Goal: Transaction & Acquisition: Download file/media

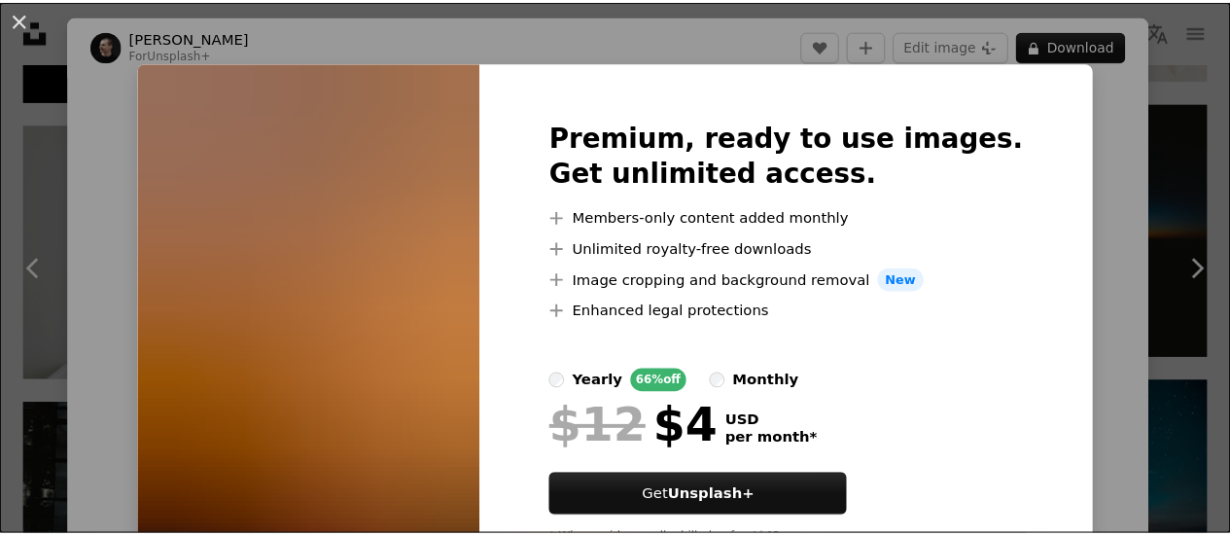
scroll to position [88, 0]
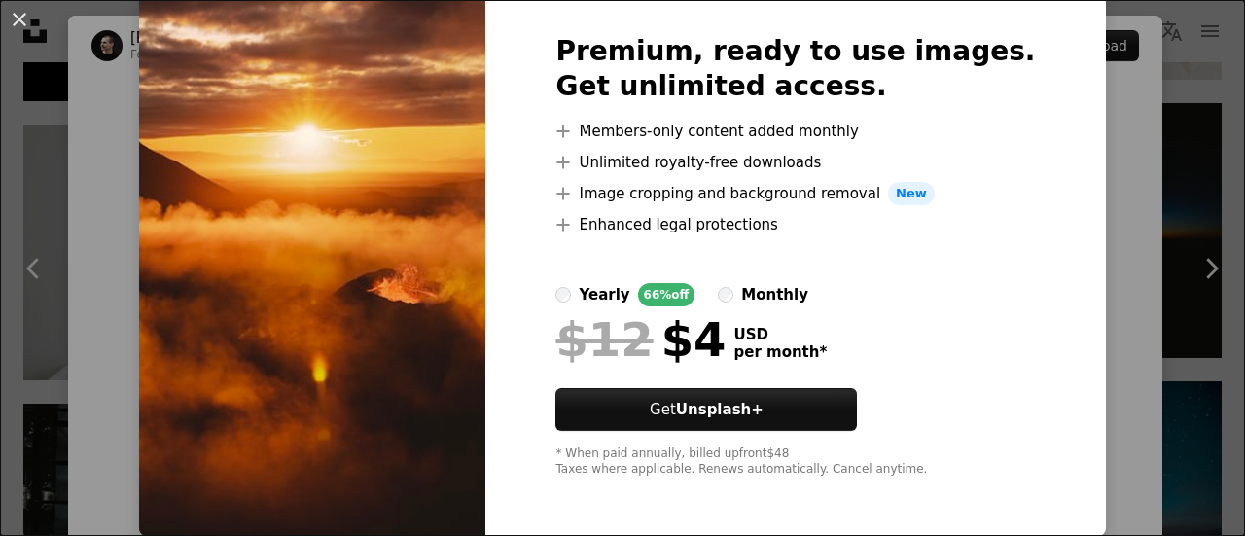
click at [1060, 333] on div "An X shape Premium, ready to use images. Get unlimited access. A plus sign Memb…" at bounding box center [622, 268] width 1245 height 536
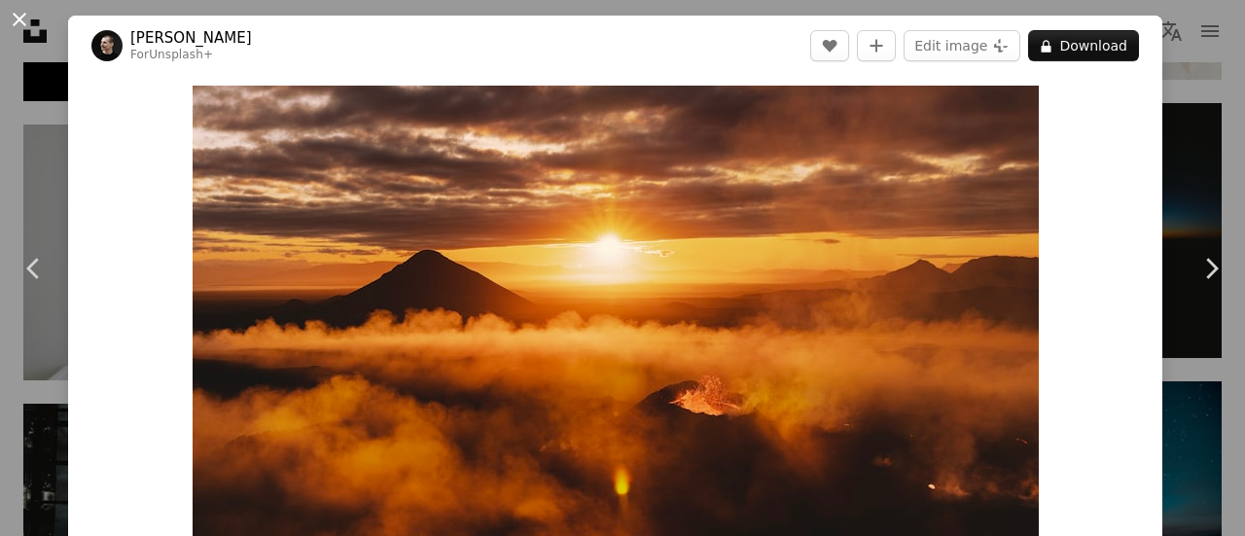
click at [8, 8] on button "An X shape" at bounding box center [19, 19] width 23 height 23
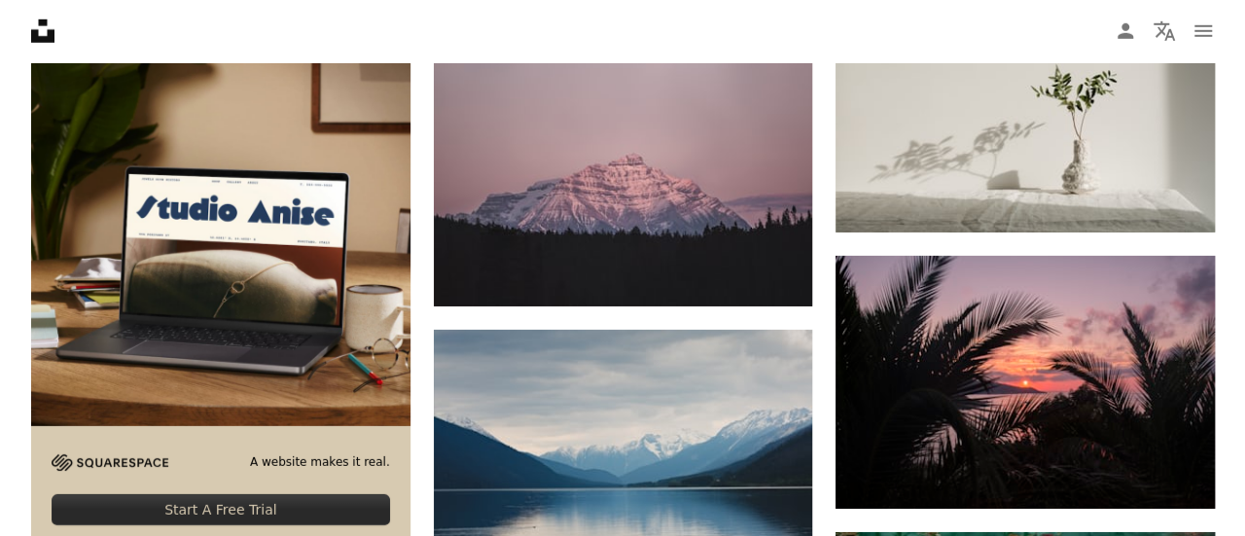
scroll to position [2997, 0]
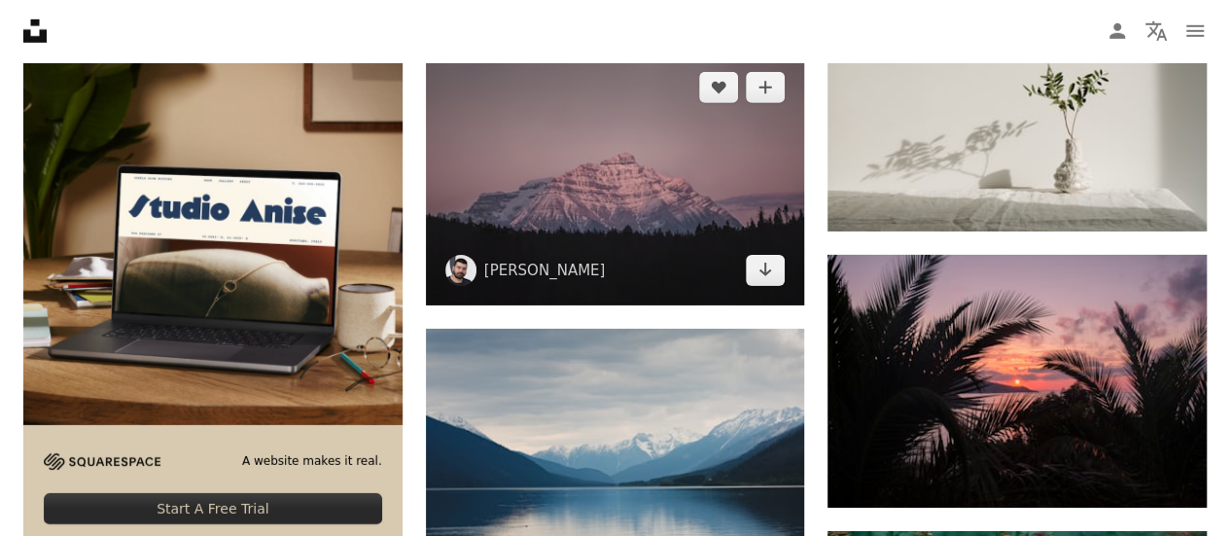
click at [640, 194] on img at bounding box center [615, 179] width 379 height 253
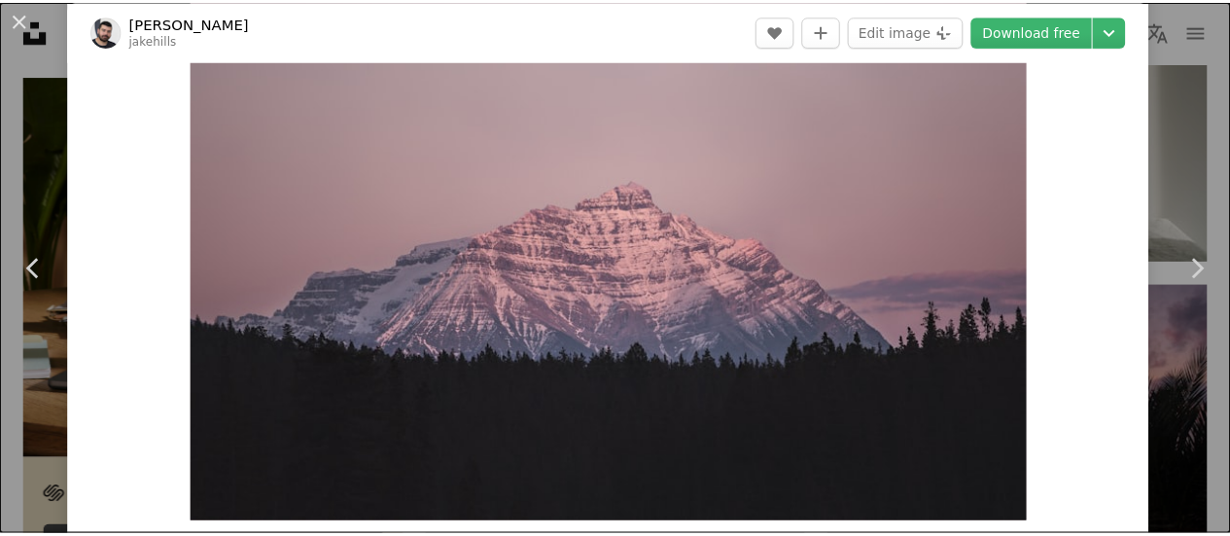
scroll to position [125, 0]
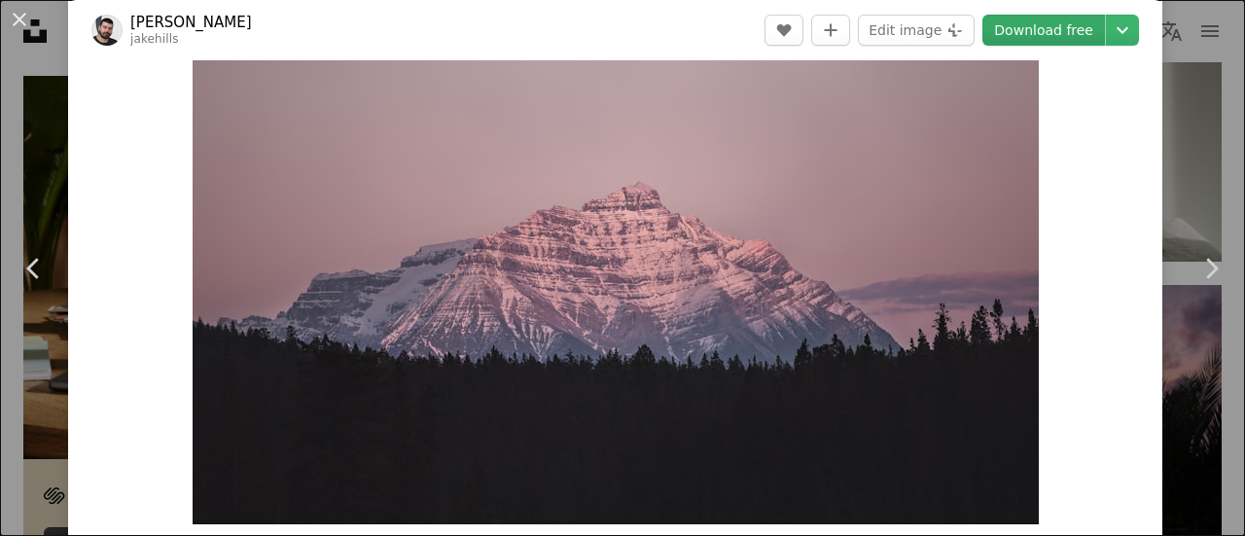
click at [1035, 30] on link "Download free" at bounding box center [1043, 30] width 123 height 31
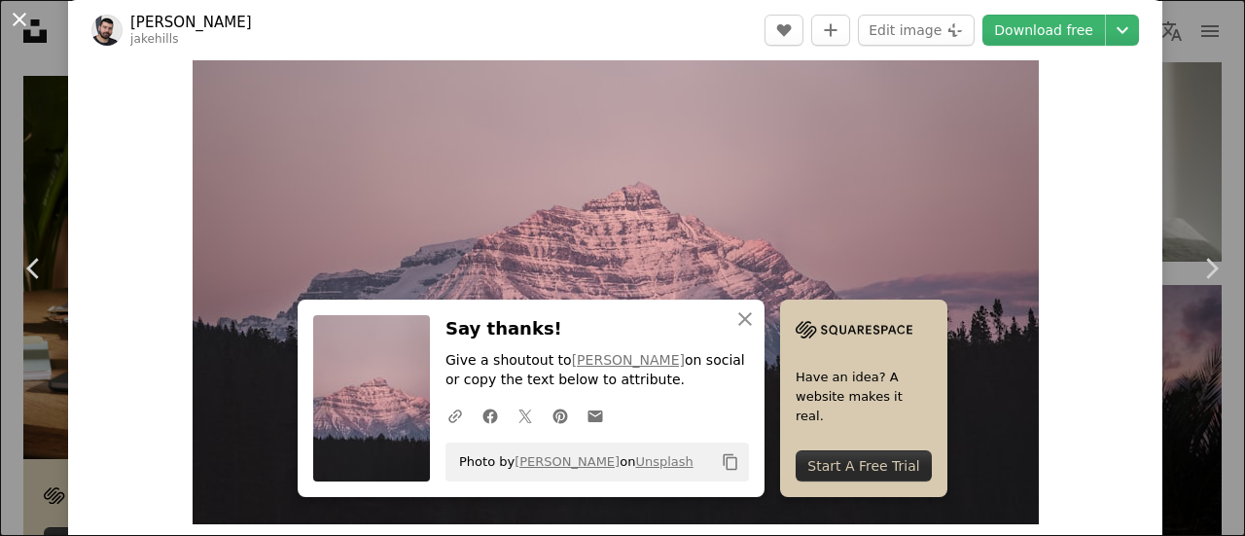
click at [11, 28] on button "An X shape" at bounding box center [19, 19] width 23 height 23
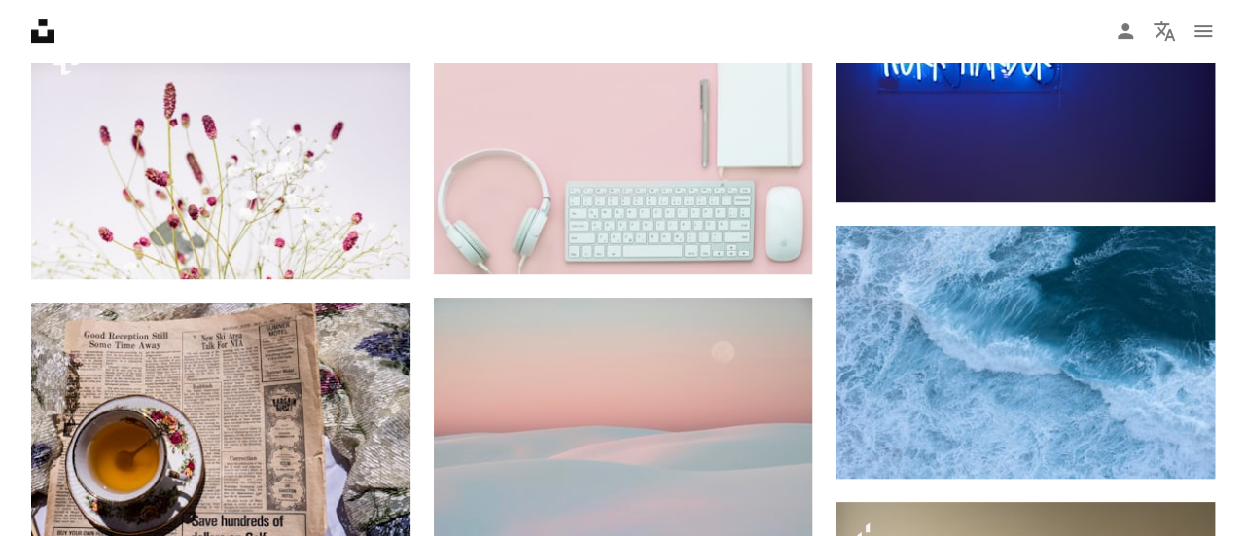
scroll to position [4086, 0]
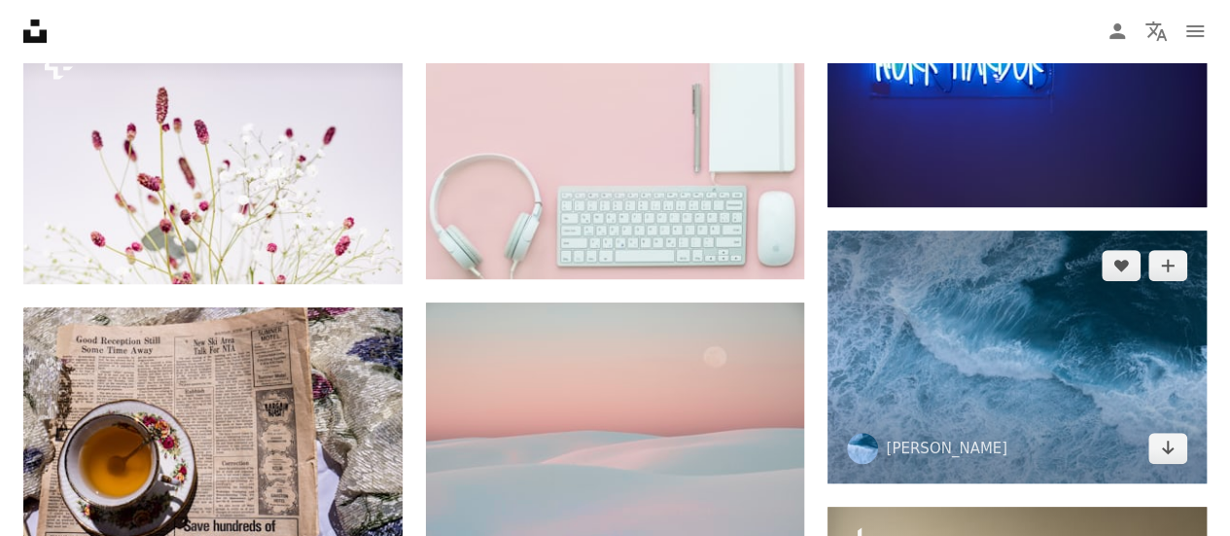
click at [942, 320] on img at bounding box center [1017, 357] width 379 height 253
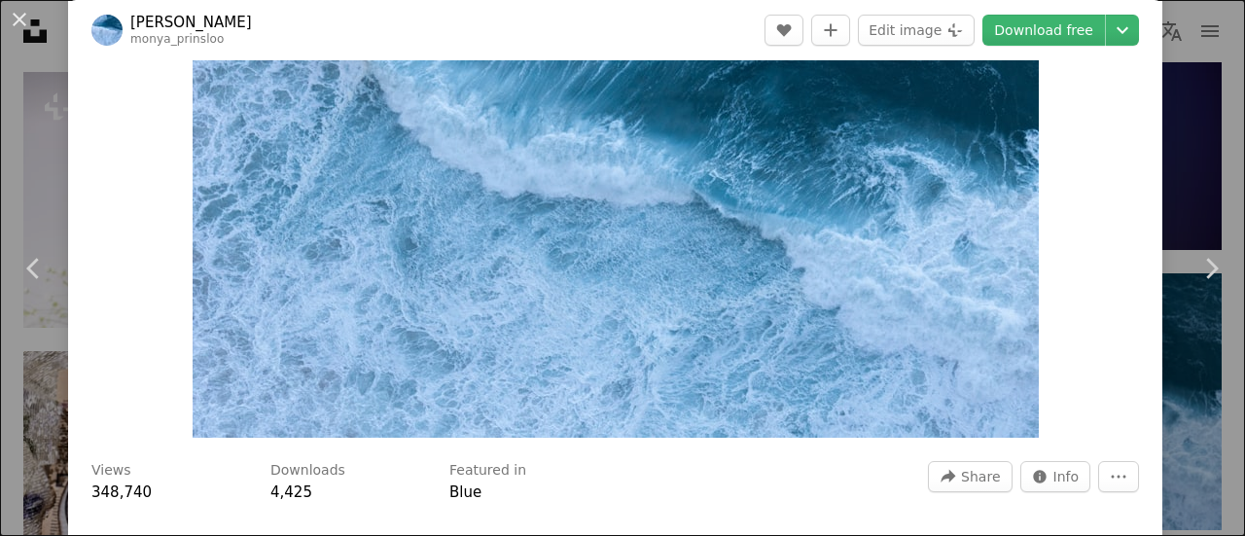
scroll to position [103, 0]
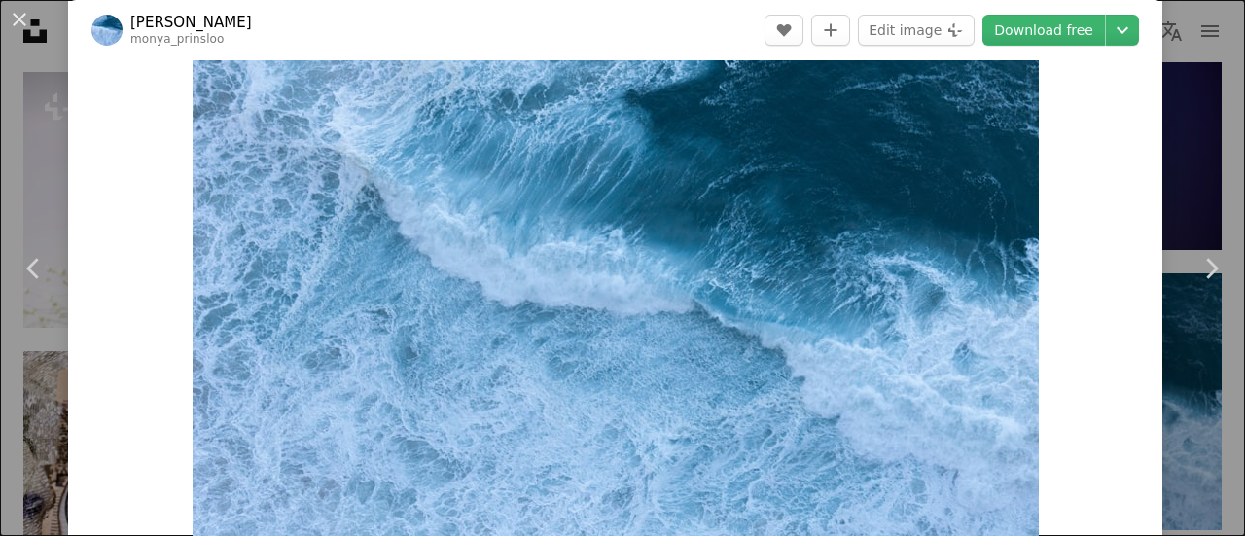
click at [695, 330] on img "Zoom in on this image" at bounding box center [616, 264] width 846 height 564
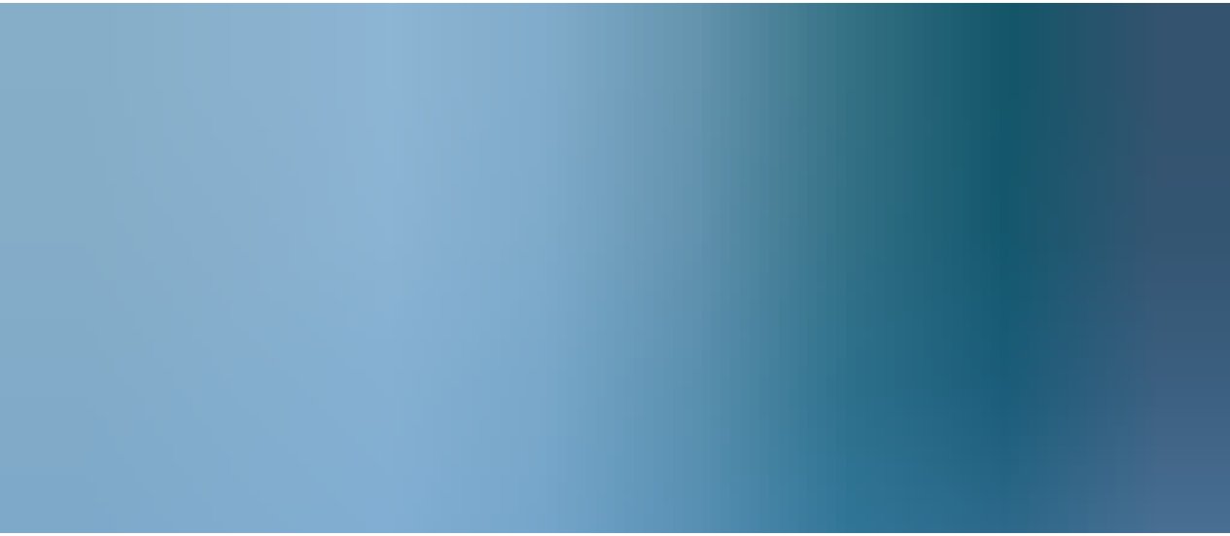
scroll to position [137, 0]
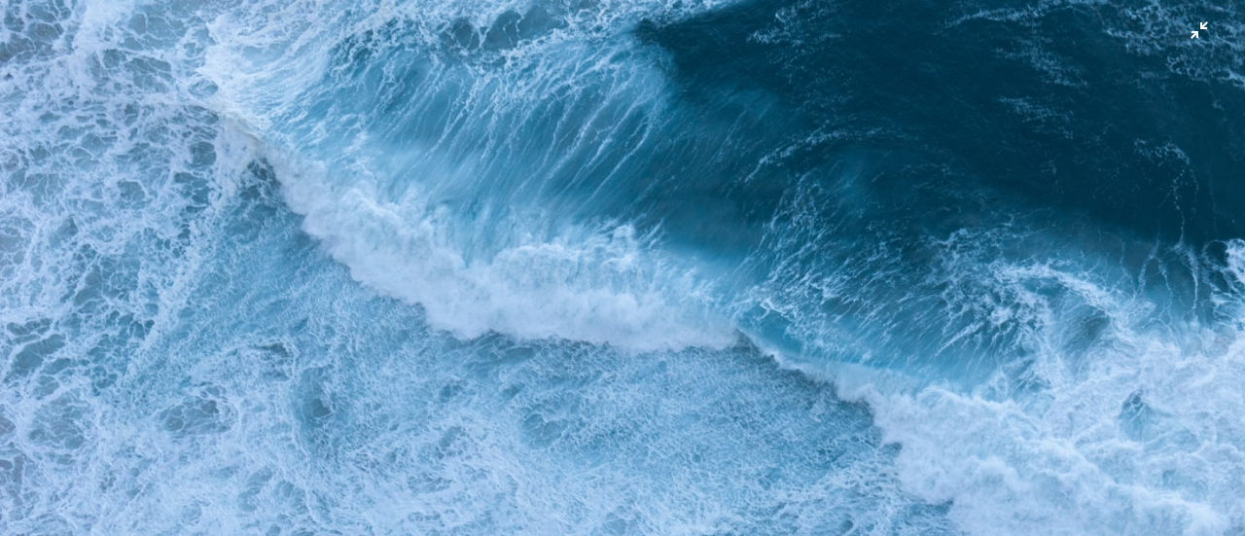
click at [1181, 29] on img "Zoom out on this image" at bounding box center [622, 278] width 1247 height 832
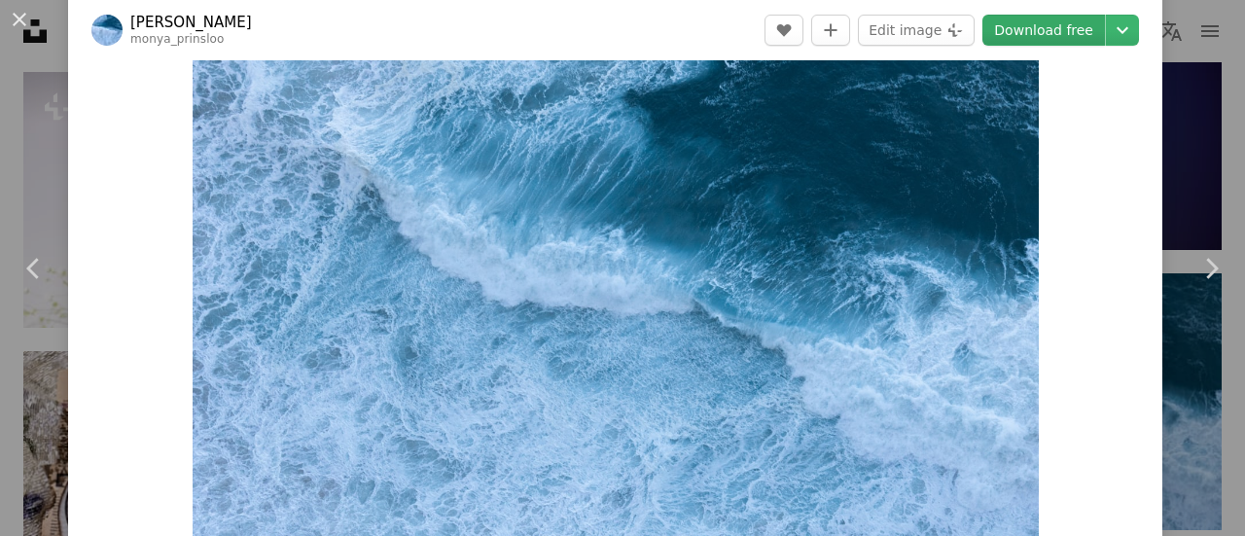
click at [1018, 33] on link "Download free" at bounding box center [1043, 30] width 123 height 31
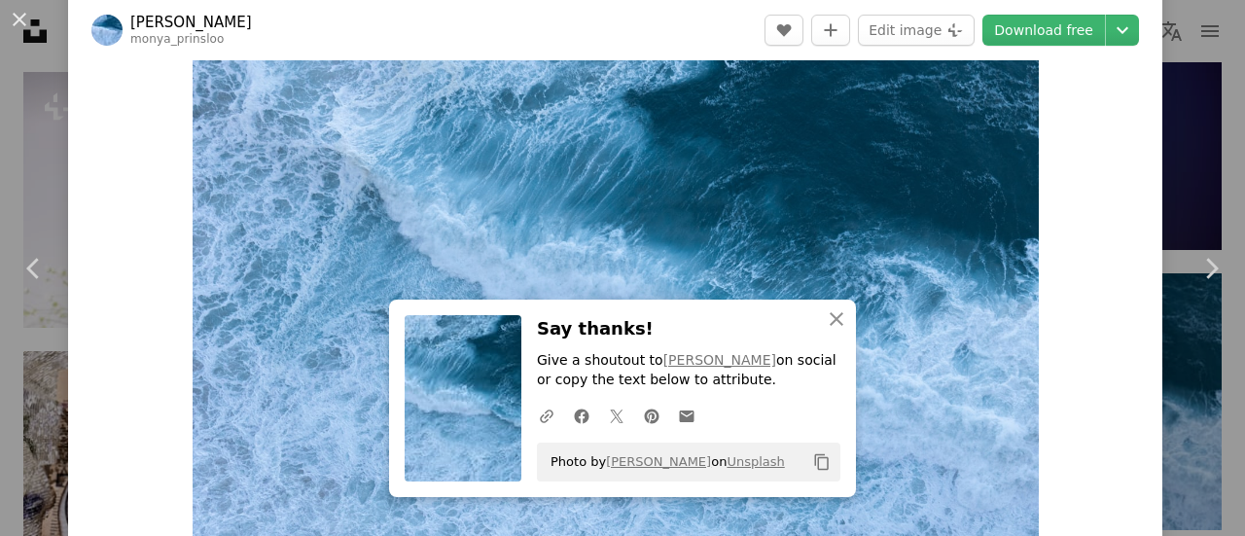
click at [1066, 466] on div "Zoom in" at bounding box center [615, 265] width 1094 height 584
click at [20, 27] on button "An X shape" at bounding box center [19, 19] width 23 height 23
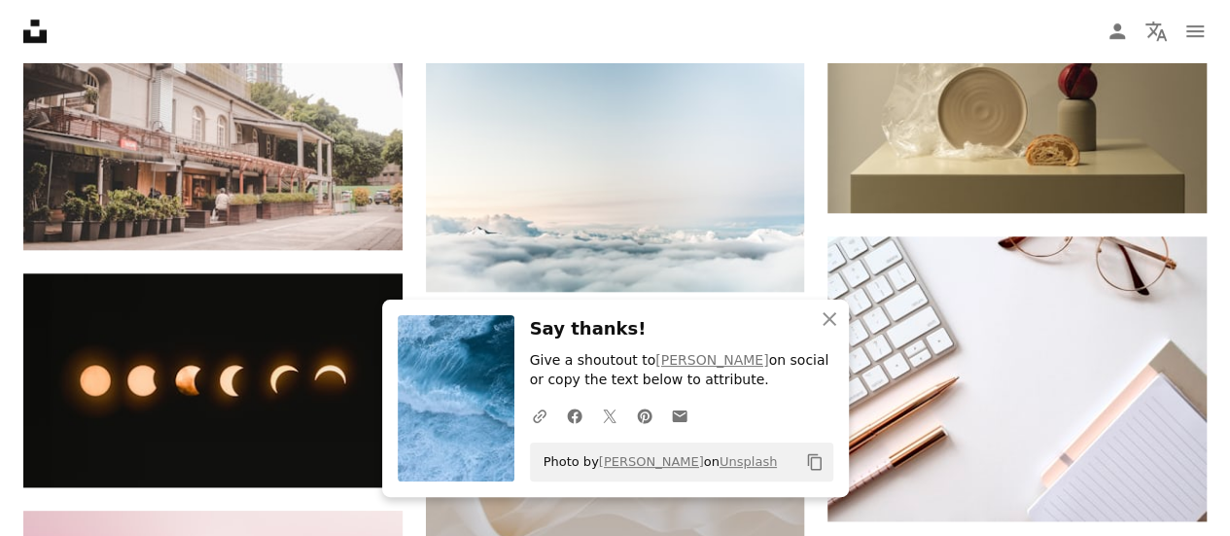
scroll to position [4639, 0]
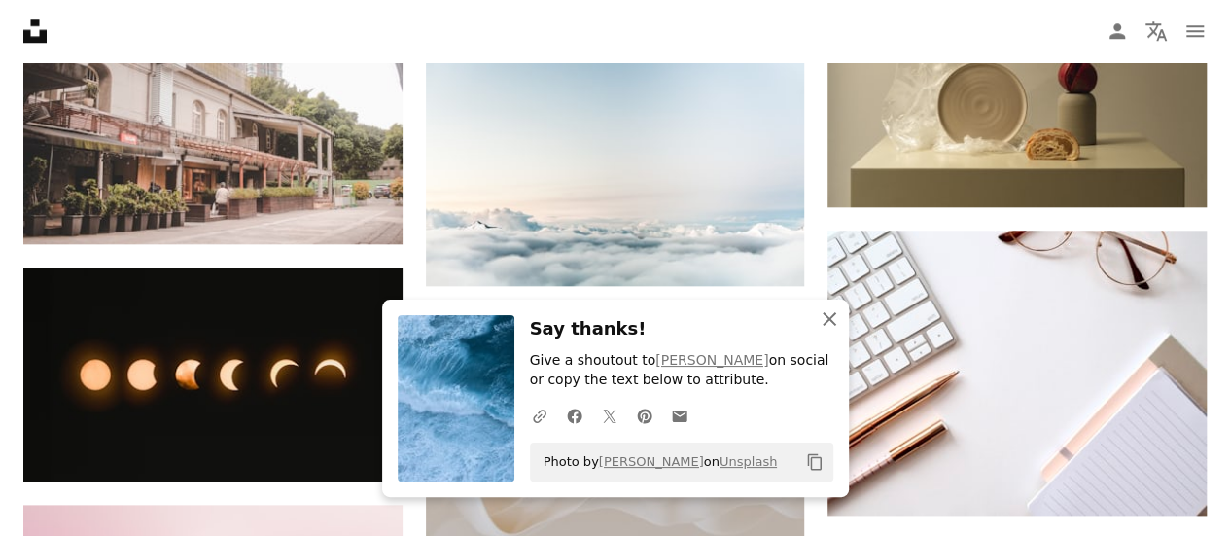
click at [832, 319] on icon "An X shape" at bounding box center [829, 318] width 23 height 23
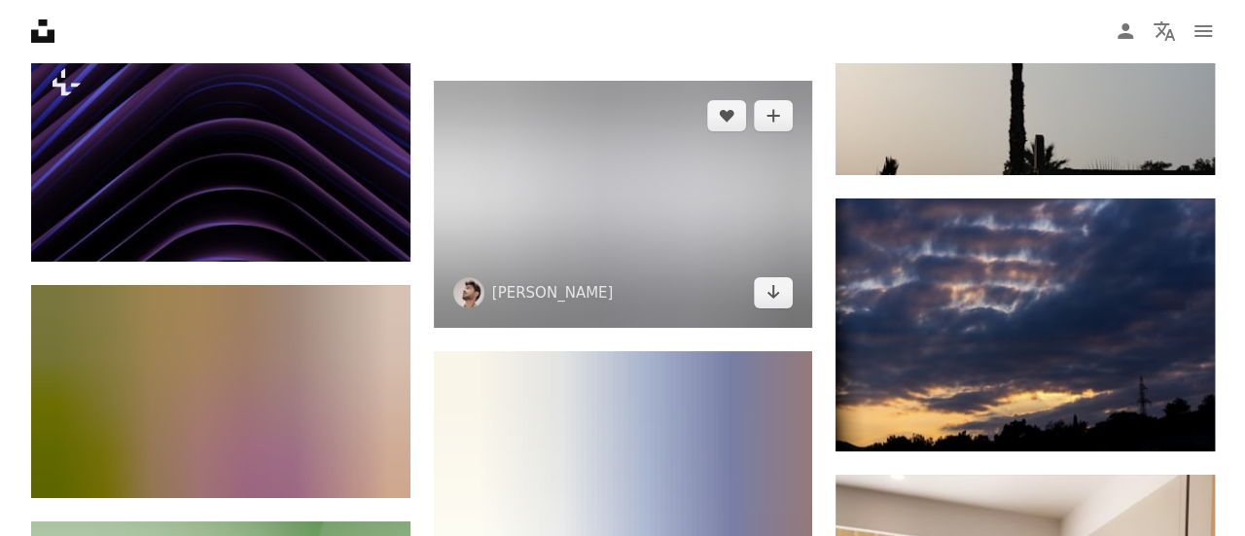
scroll to position [29380, 0]
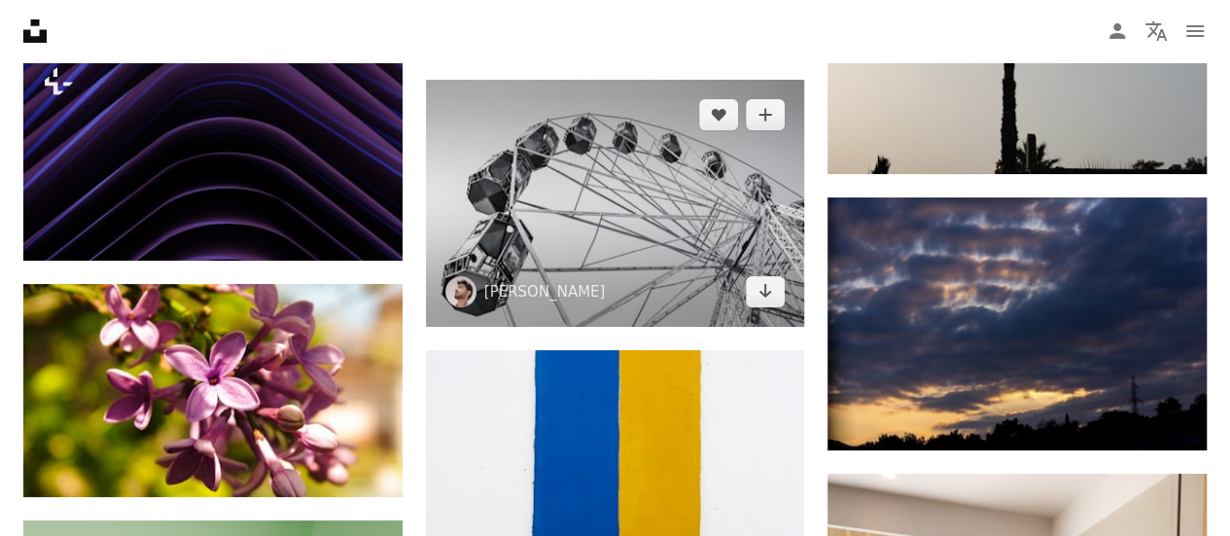
click at [609, 252] on img at bounding box center [615, 203] width 379 height 246
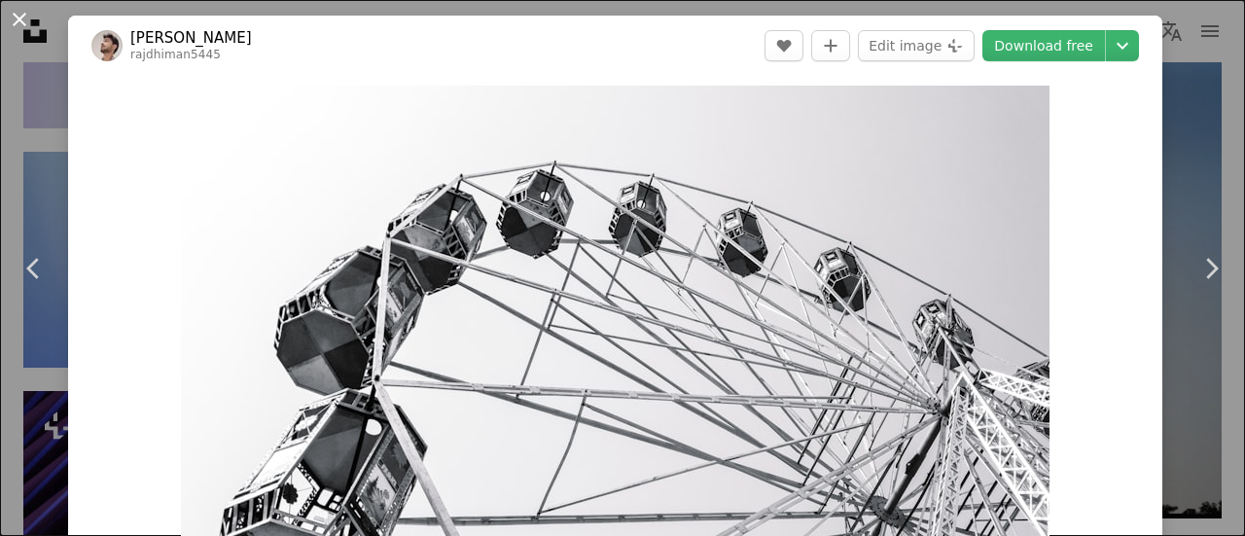
click at [22, 20] on button "An X shape" at bounding box center [19, 19] width 23 height 23
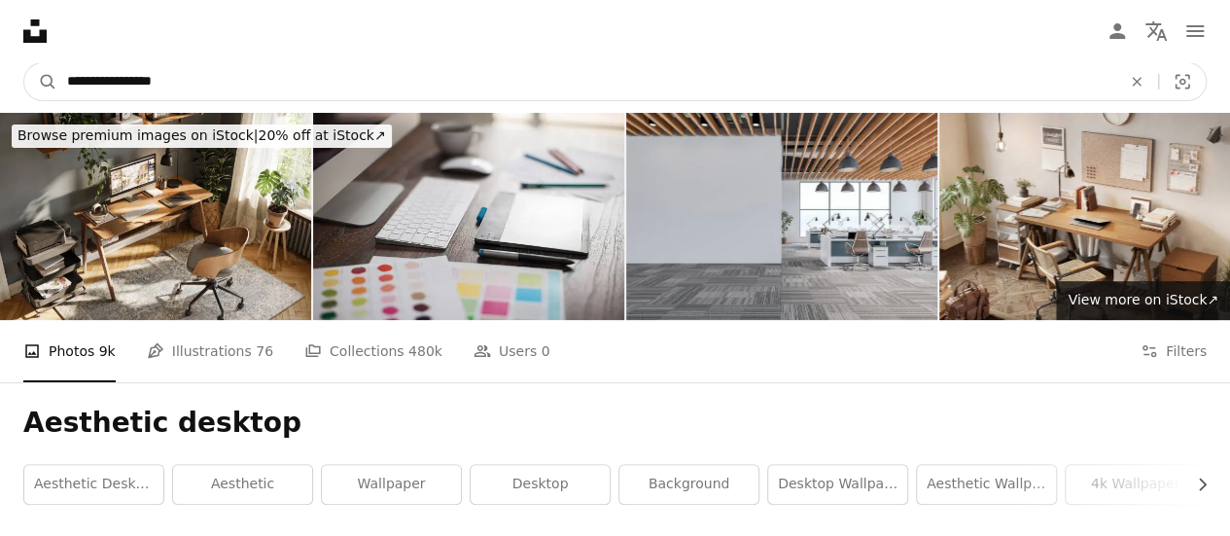
click at [121, 83] on input "**********" at bounding box center [586, 81] width 1058 height 37
type input "**********"
click at [24, 63] on button "A magnifying glass" at bounding box center [40, 81] width 33 height 37
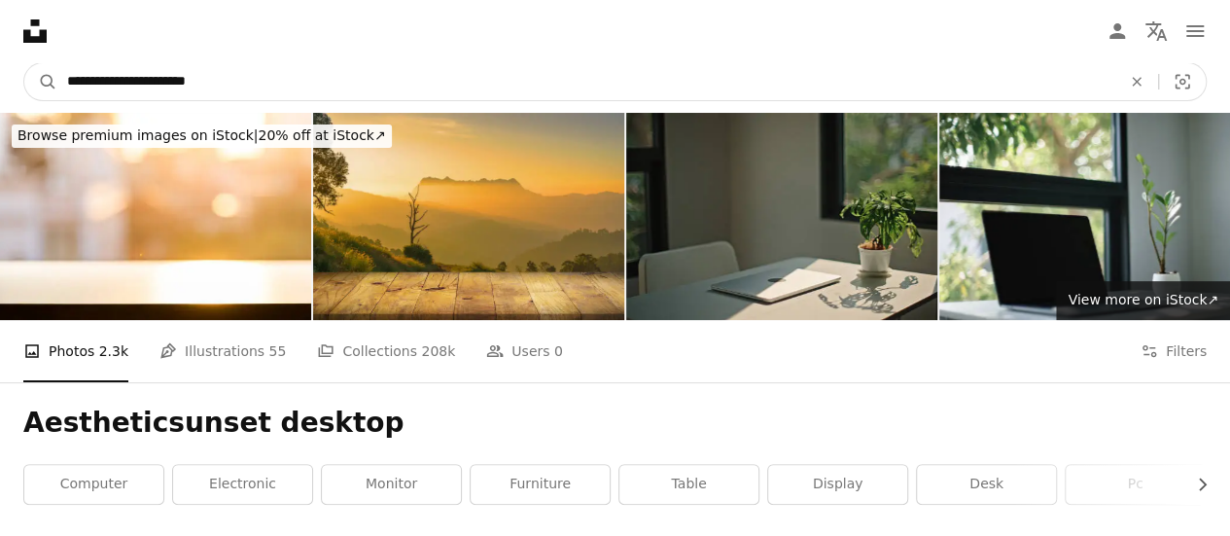
click at [151, 80] on input "**********" at bounding box center [586, 81] width 1058 height 37
click at [166, 79] on input "**********" at bounding box center [586, 81] width 1058 height 37
click at [160, 79] on input "**********" at bounding box center [586, 81] width 1058 height 37
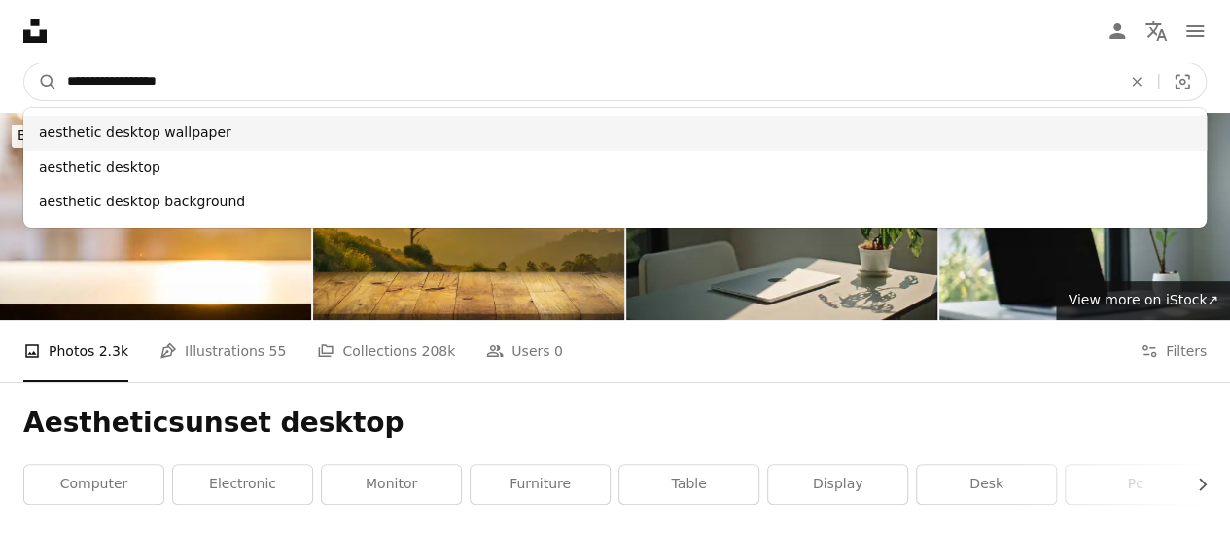
type input "**********"
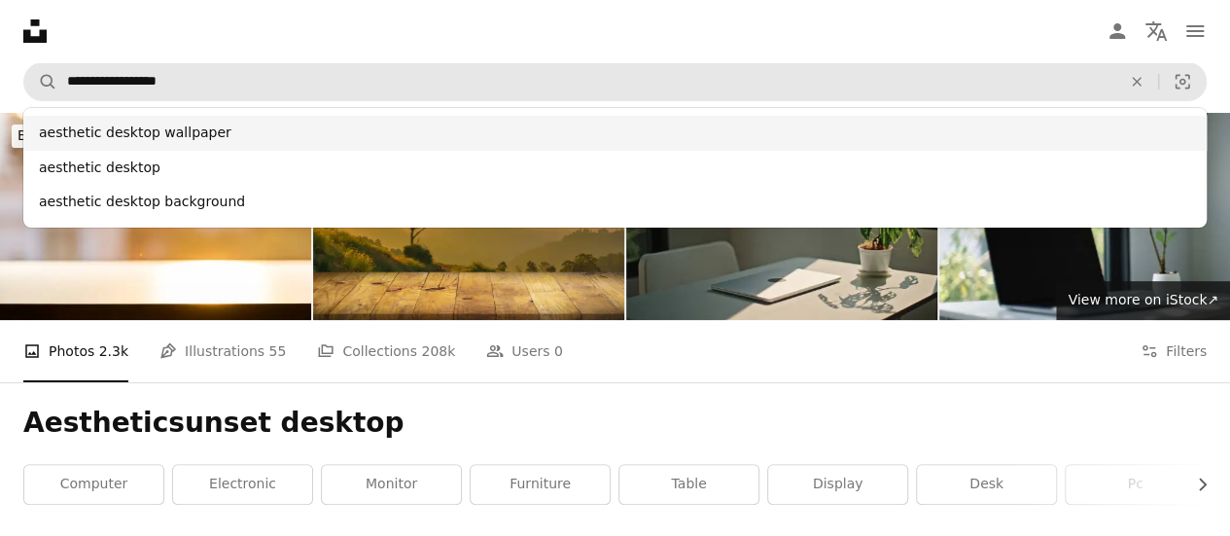
click at [228, 122] on div "aesthetic desktop wallpaper" at bounding box center [615, 133] width 1184 height 35
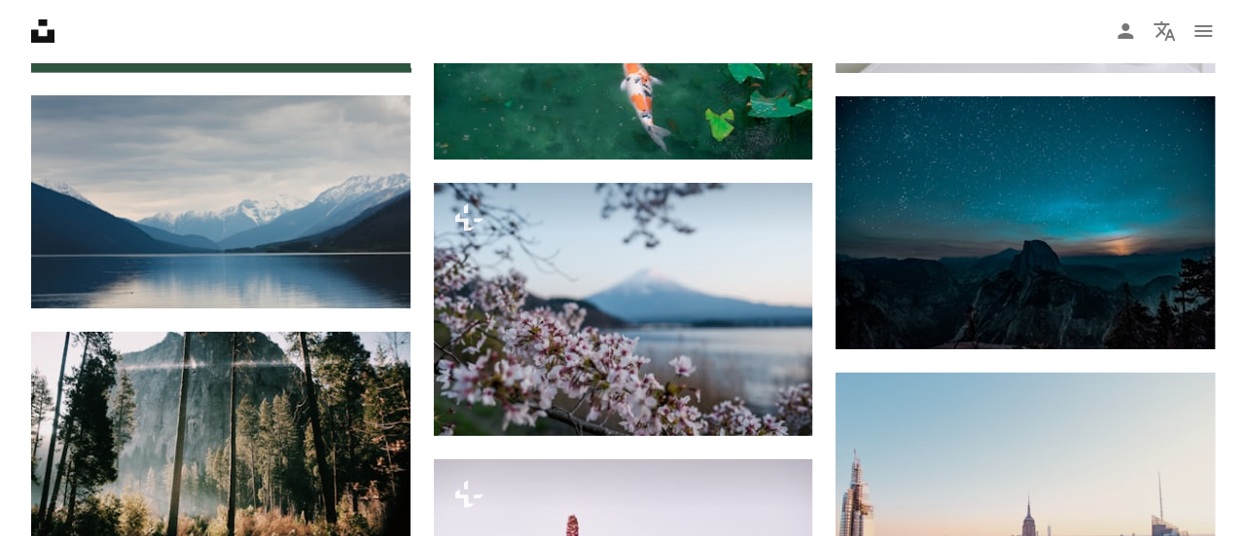
scroll to position [3358, 0]
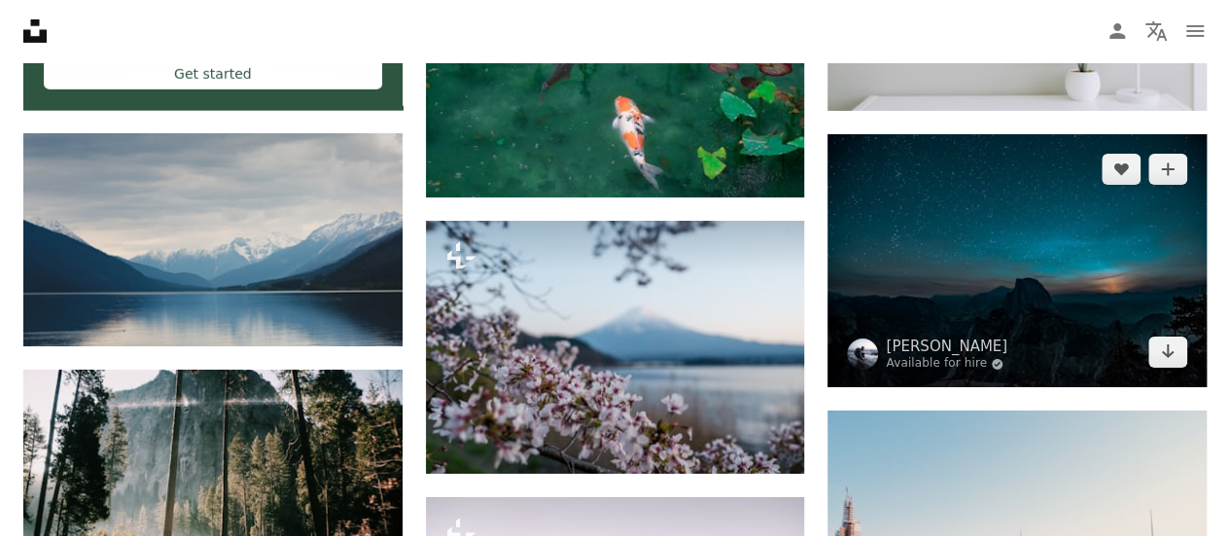
click at [932, 295] on img at bounding box center [1017, 260] width 379 height 253
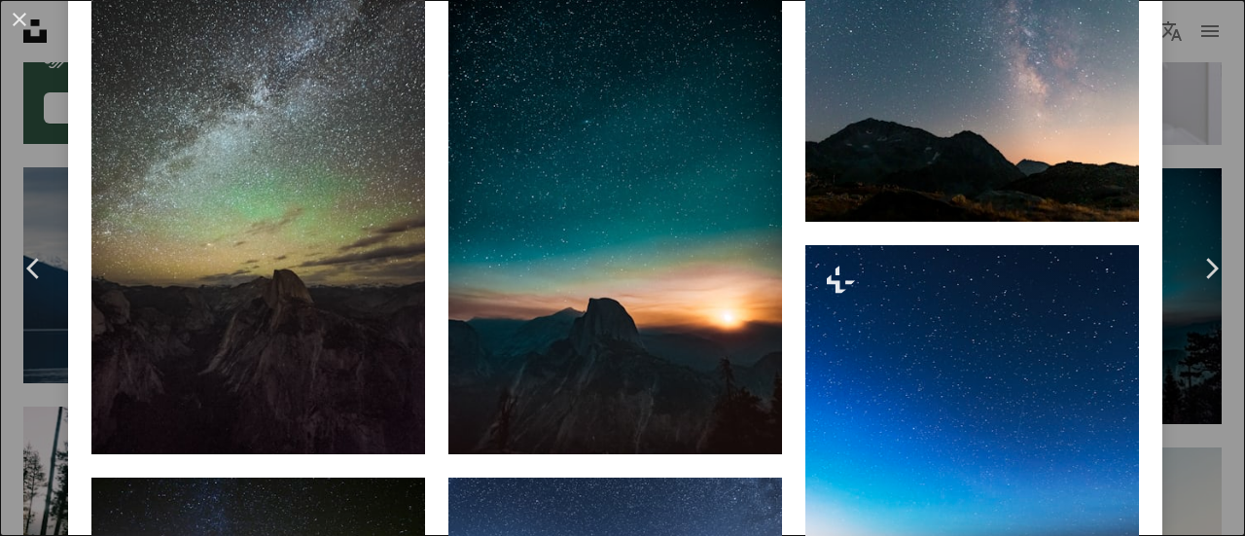
scroll to position [1305, 0]
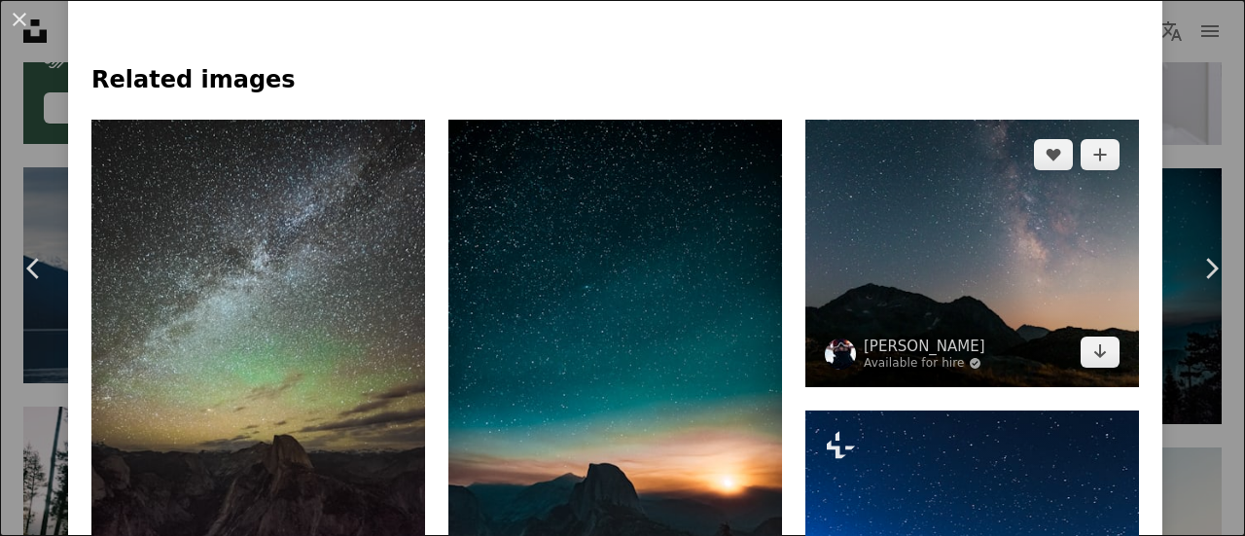
click at [965, 224] on img at bounding box center [972, 253] width 334 height 267
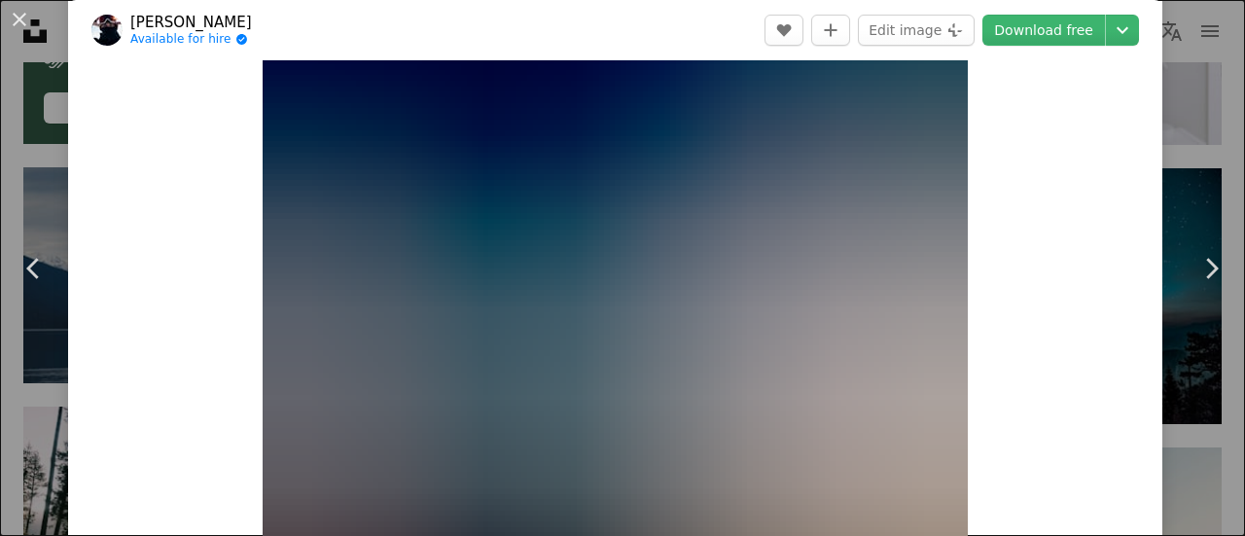
scroll to position [78, 0]
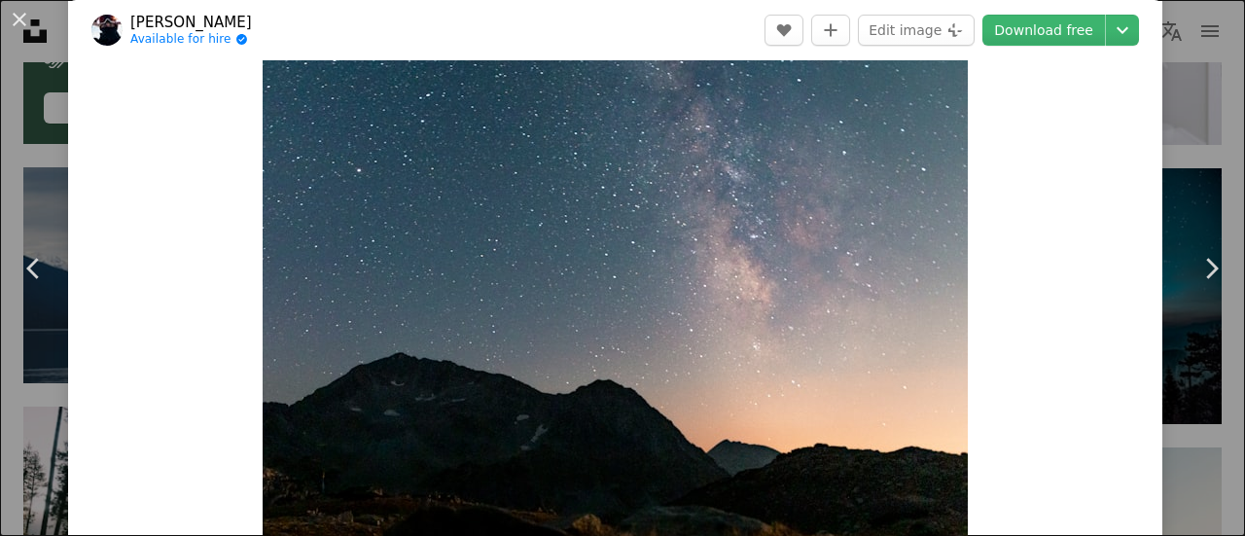
click at [463, 359] on img "Zoom in on this image" at bounding box center [615, 290] width 705 height 564
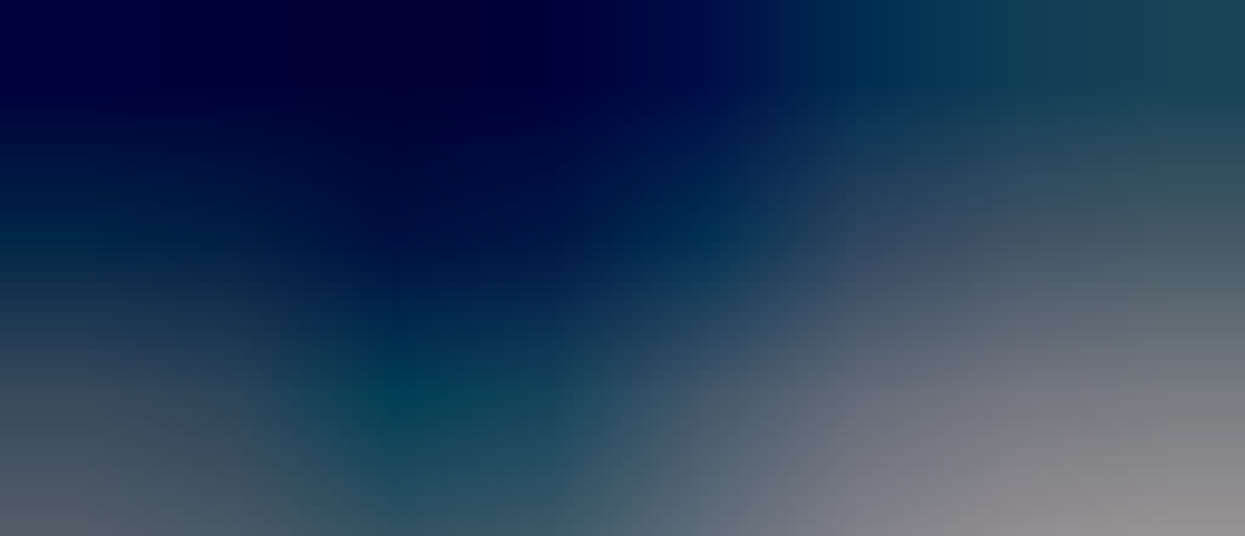
scroll to position [219, 0]
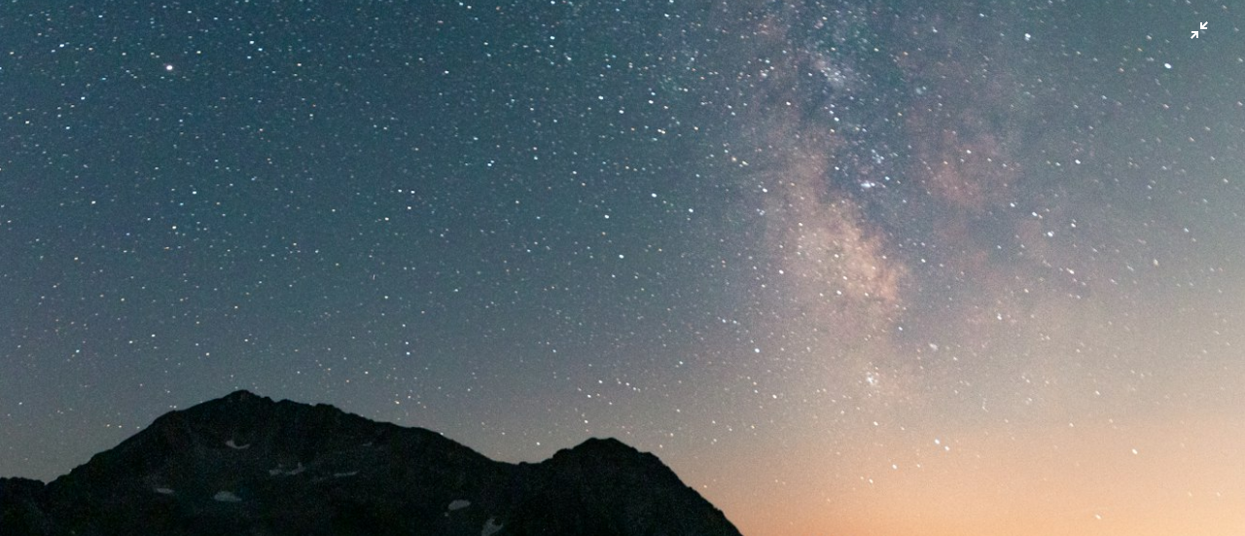
click at [1109, 94] on img "Zoom out on this image" at bounding box center [622, 279] width 1247 height 998
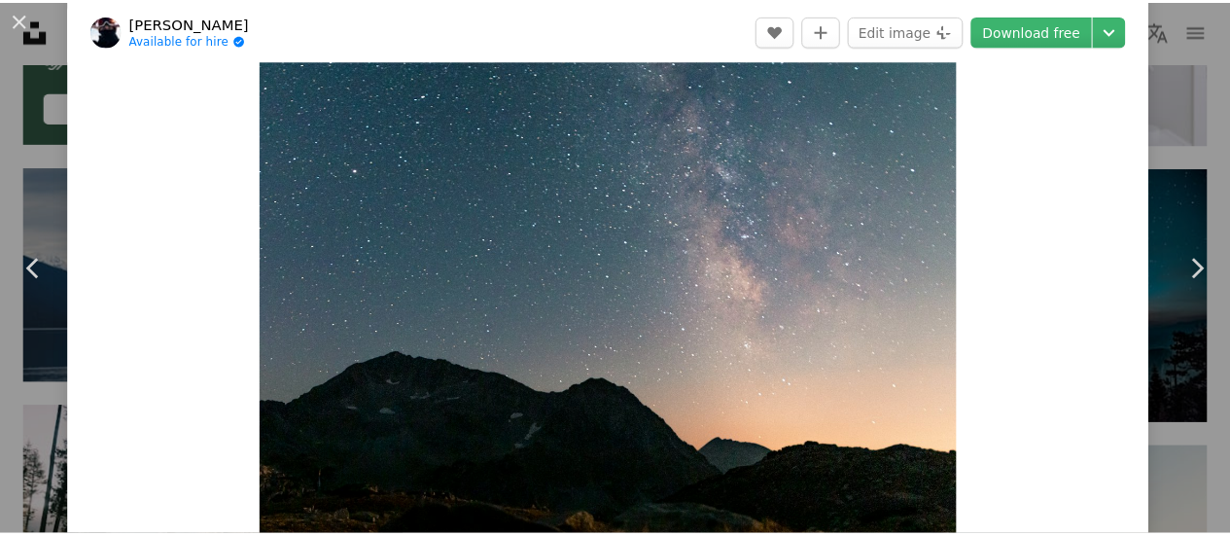
scroll to position [86, 0]
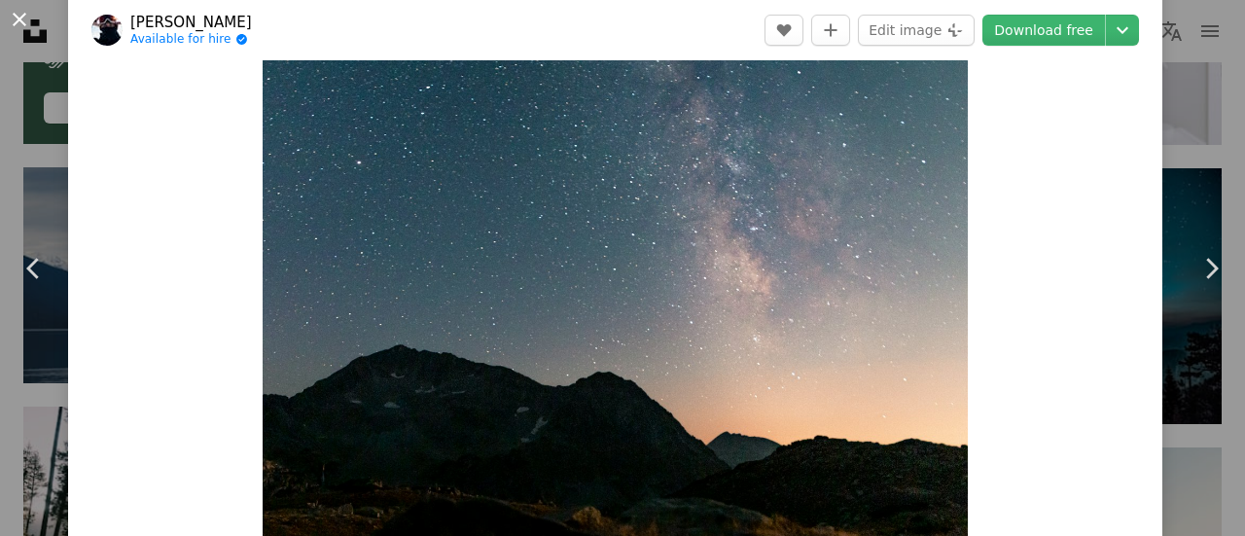
click at [21, 27] on button "An X shape" at bounding box center [19, 19] width 23 height 23
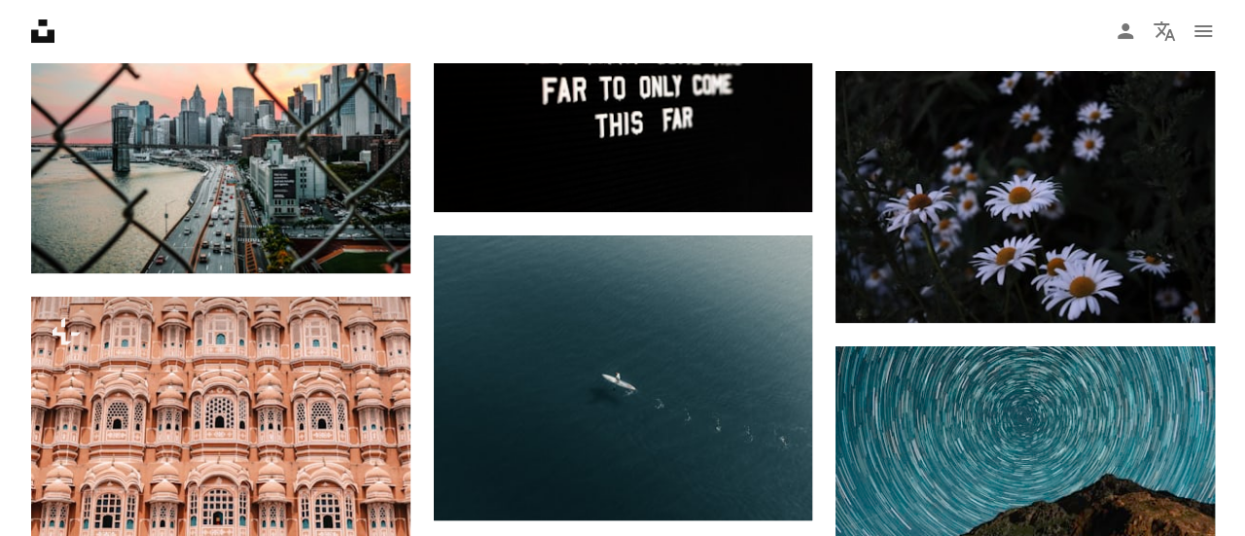
scroll to position [7507, 0]
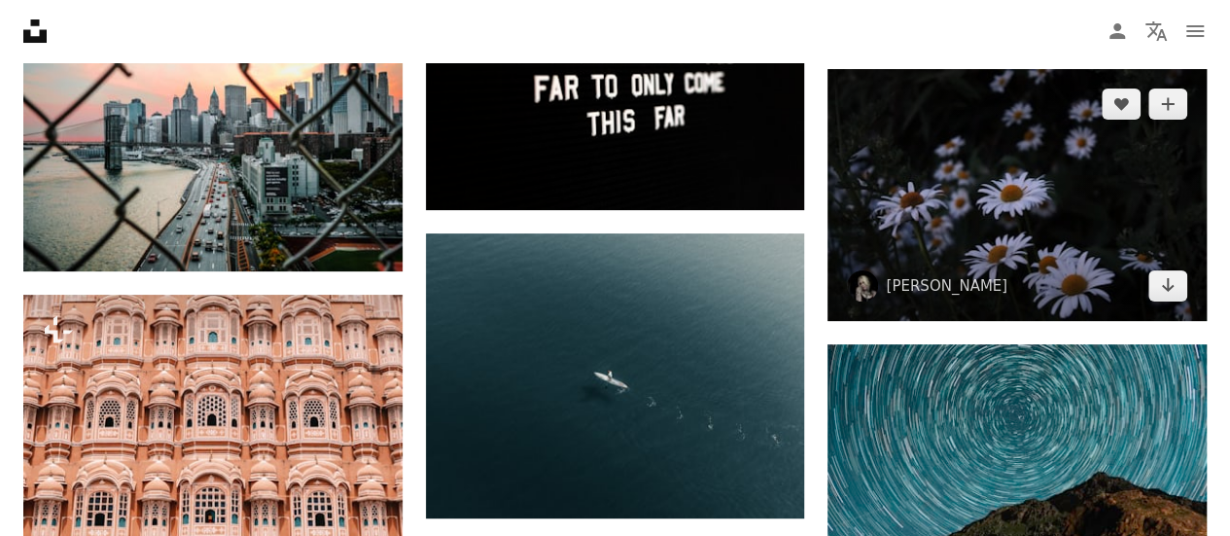
click at [930, 162] on img at bounding box center [1017, 195] width 379 height 252
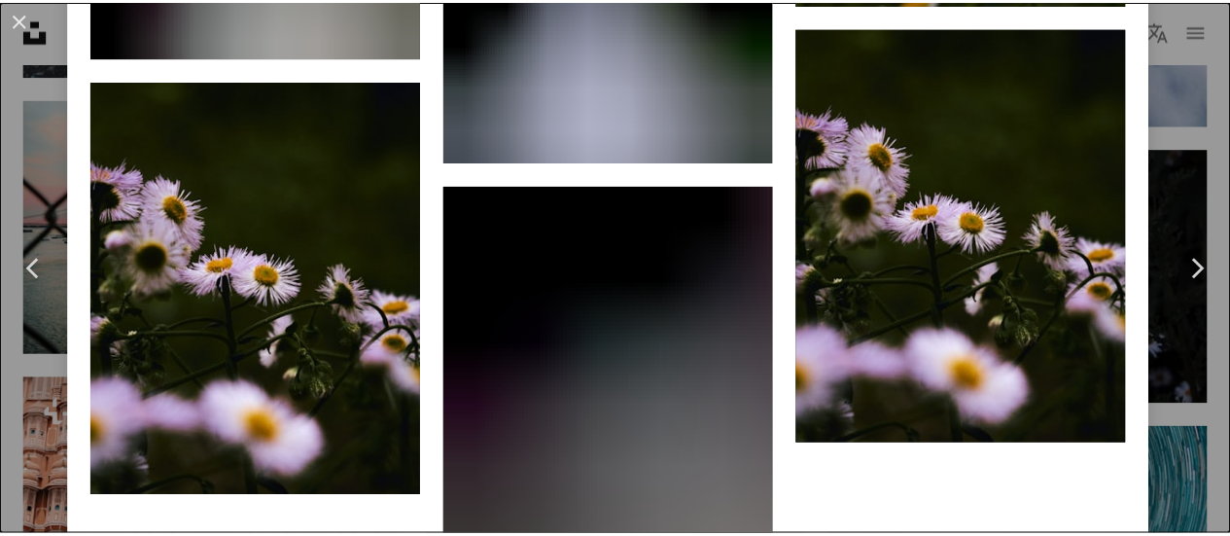
scroll to position [7245, 0]
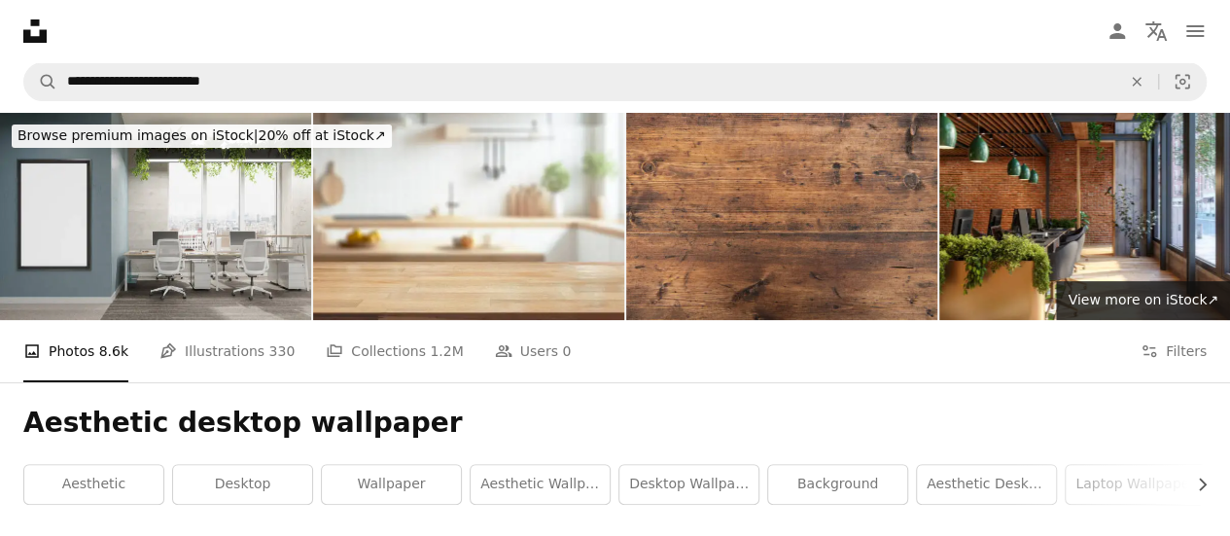
drag, startPoint x: 98, startPoint y: 1, endPoint x: 488, endPoint y: 59, distance: 394.4
click at [488, 59] on nav "Unsplash logo Unsplash Home A photo Pen Tool A compass A stack of folders Downl…" at bounding box center [615, 31] width 1230 height 62
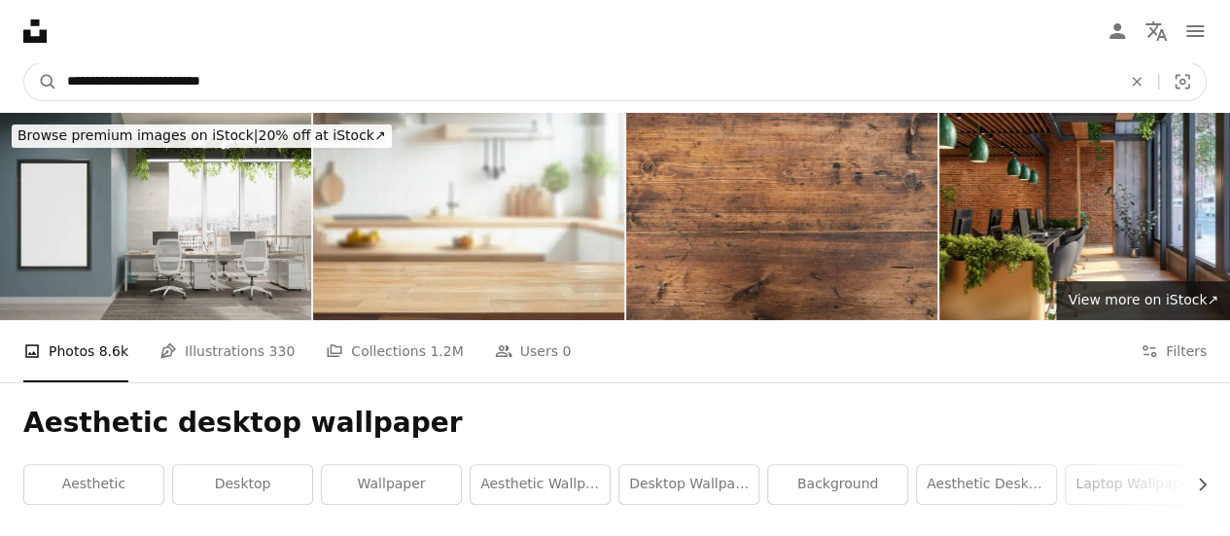
click at [259, 90] on input "**********" at bounding box center [586, 81] width 1058 height 37
type input "**********"
click at [24, 63] on button "A magnifying glass" at bounding box center [40, 81] width 33 height 37
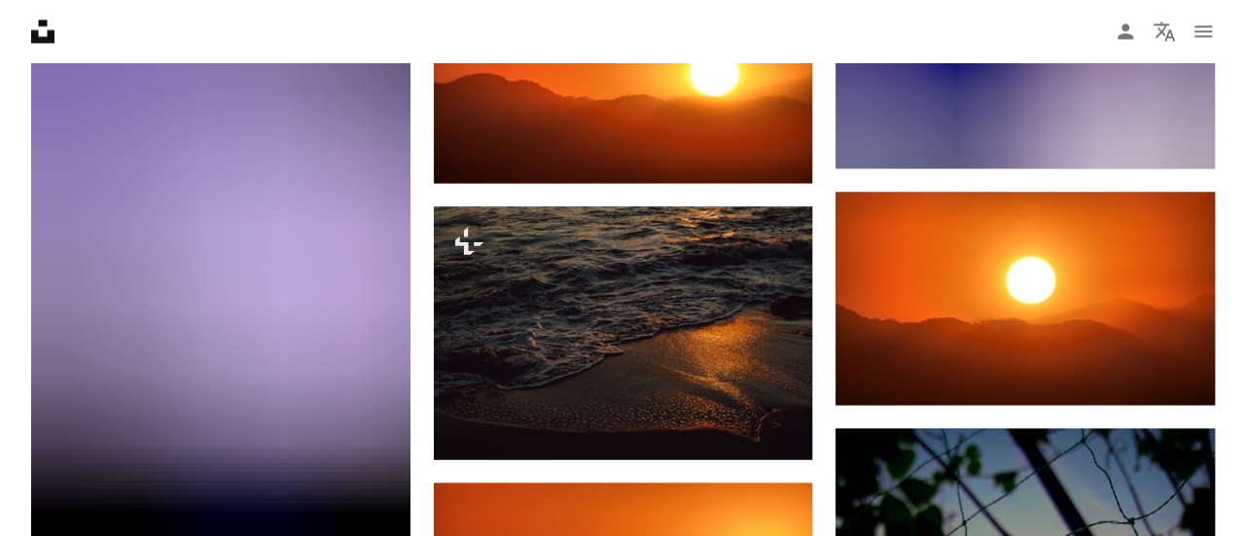
scroll to position [1695, 0]
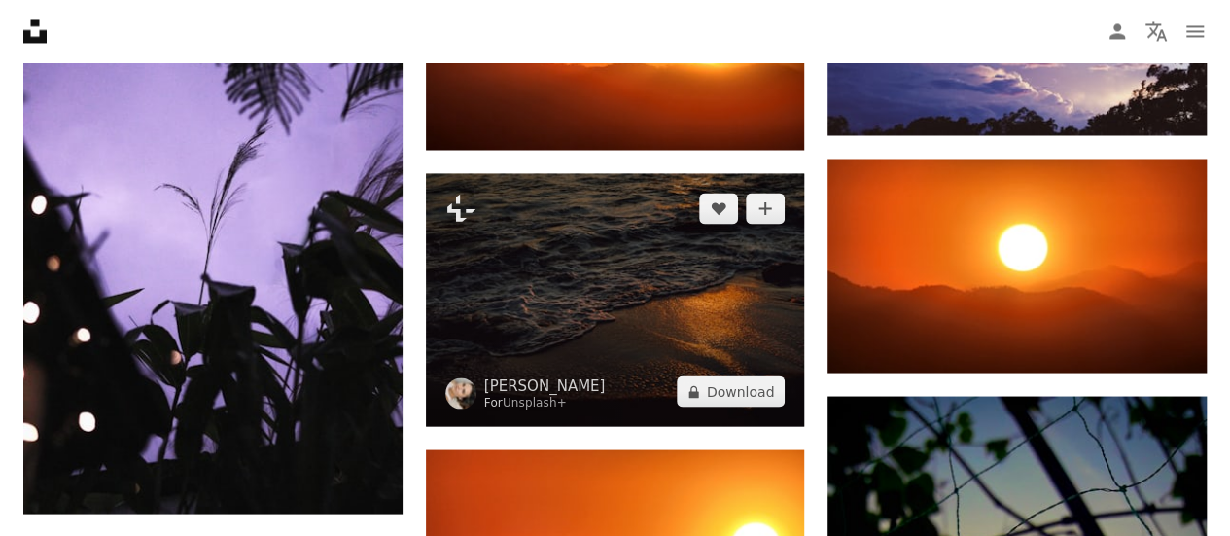
click at [602, 275] on img at bounding box center [615, 299] width 379 height 253
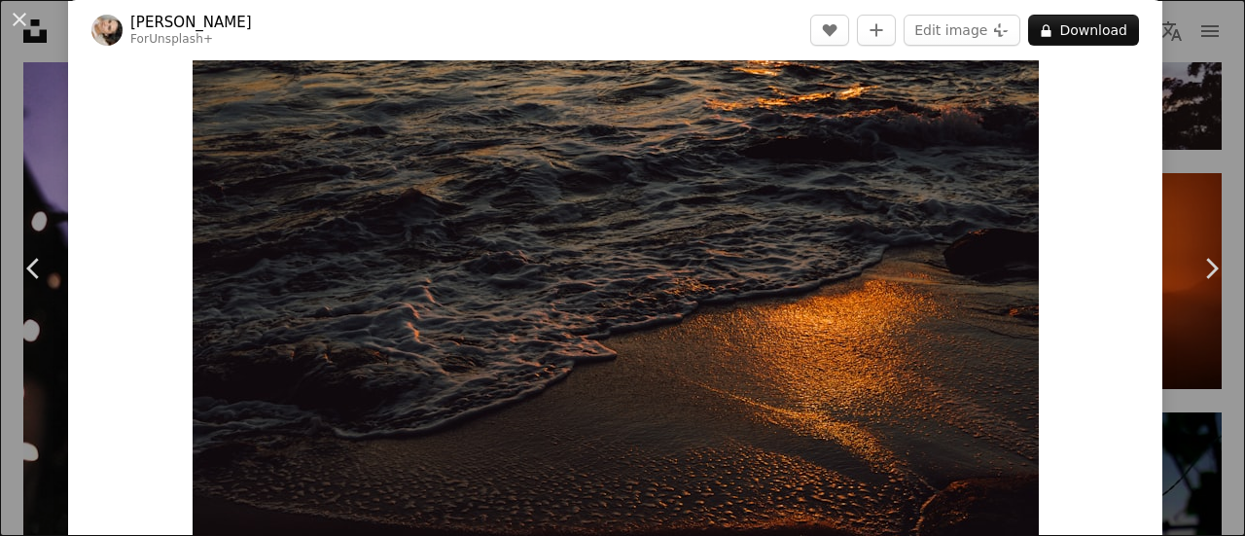
scroll to position [53, 0]
click at [1077, 29] on button "A lock Download" at bounding box center [1083, 30] width 111 height 31
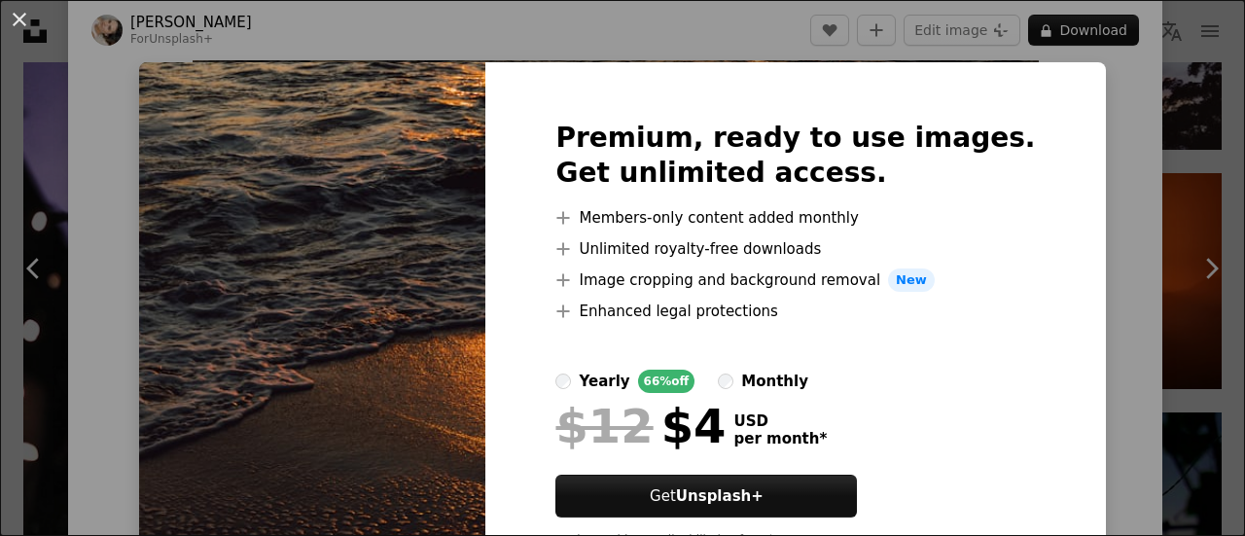
scroll to position [88, 0]
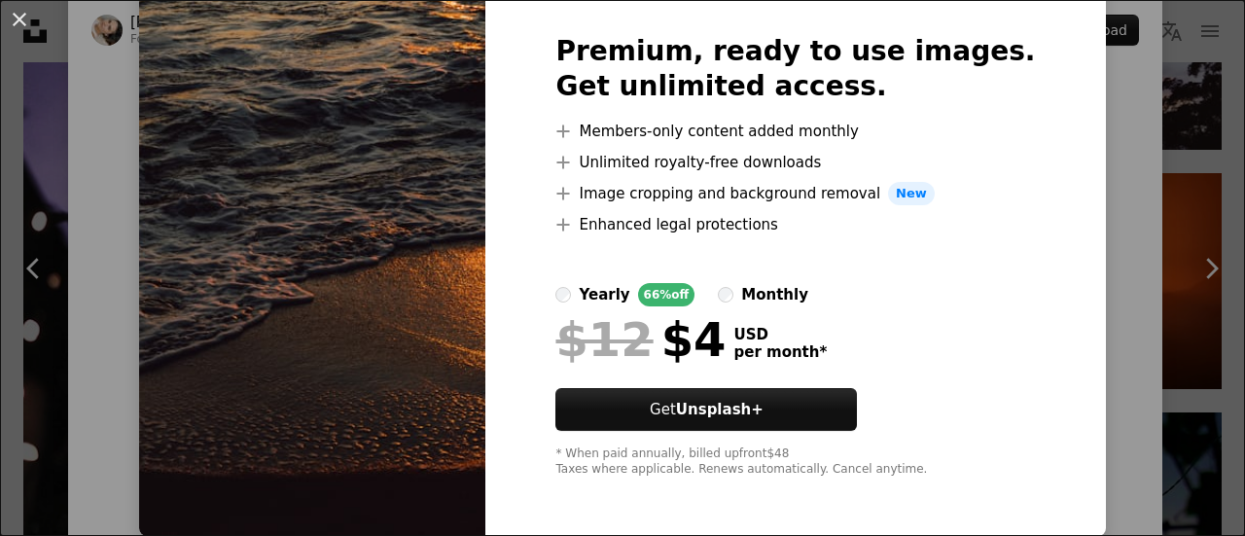
click at [1122, 290] on div "An X shape Premium, ready to use images. Get unlimited access. A plus sign Memb…" at bounding box center [622, 268] width 1245 height 536
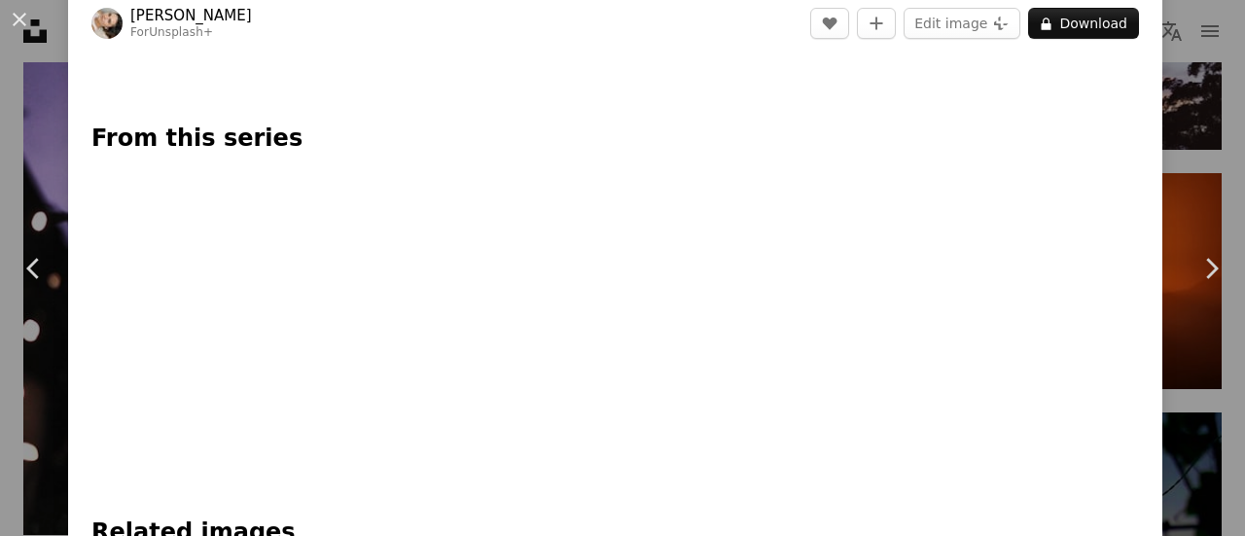
scroll to position [893, 0]
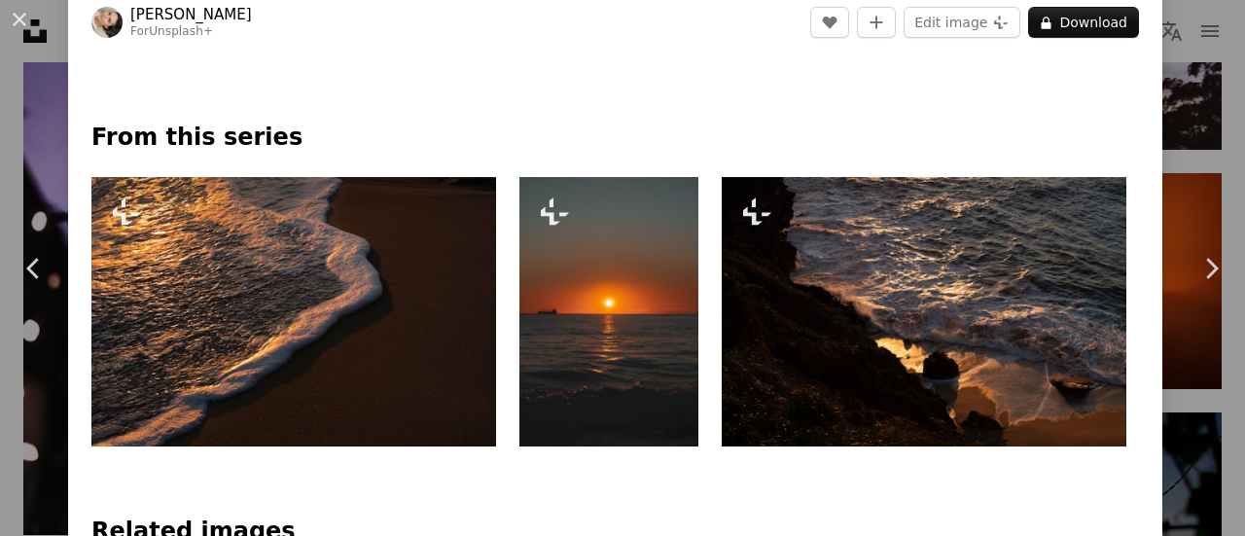
click at [296, 266] on img at bounding box center [293, 311] width 405 height 269
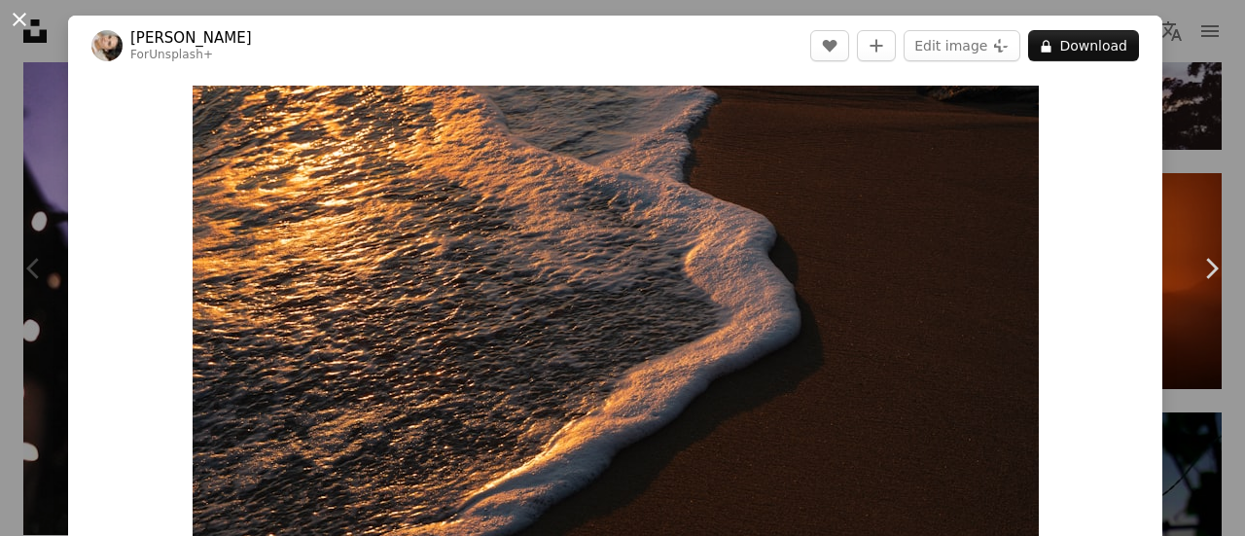
click at [25, 23] on button "An X shape" at bounding box center [19, 19] width 23 height 23
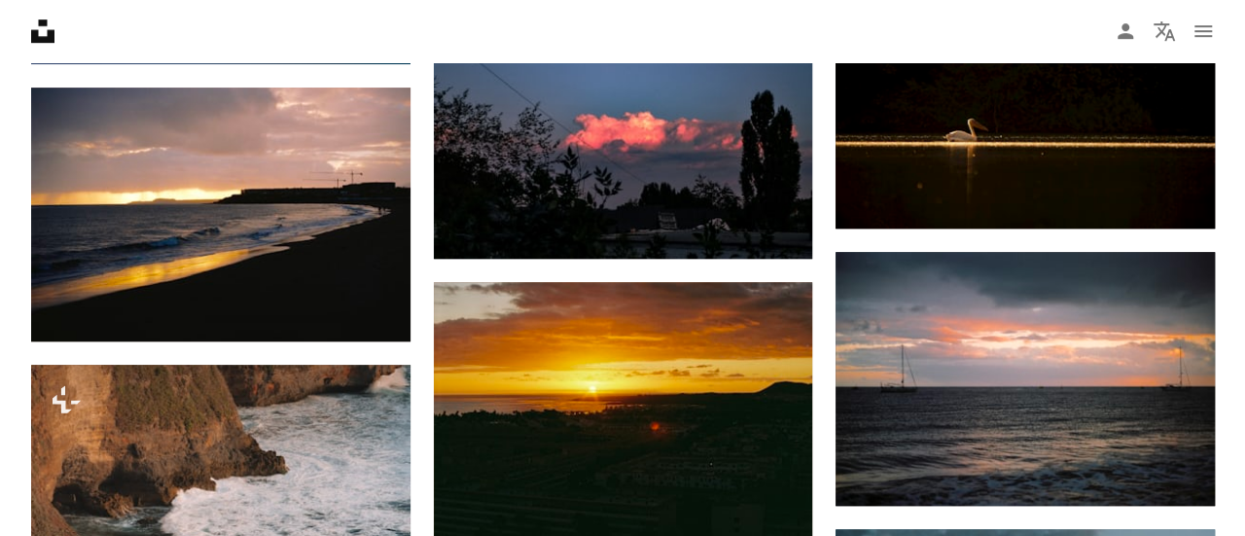
scroll to position [4372, 0]
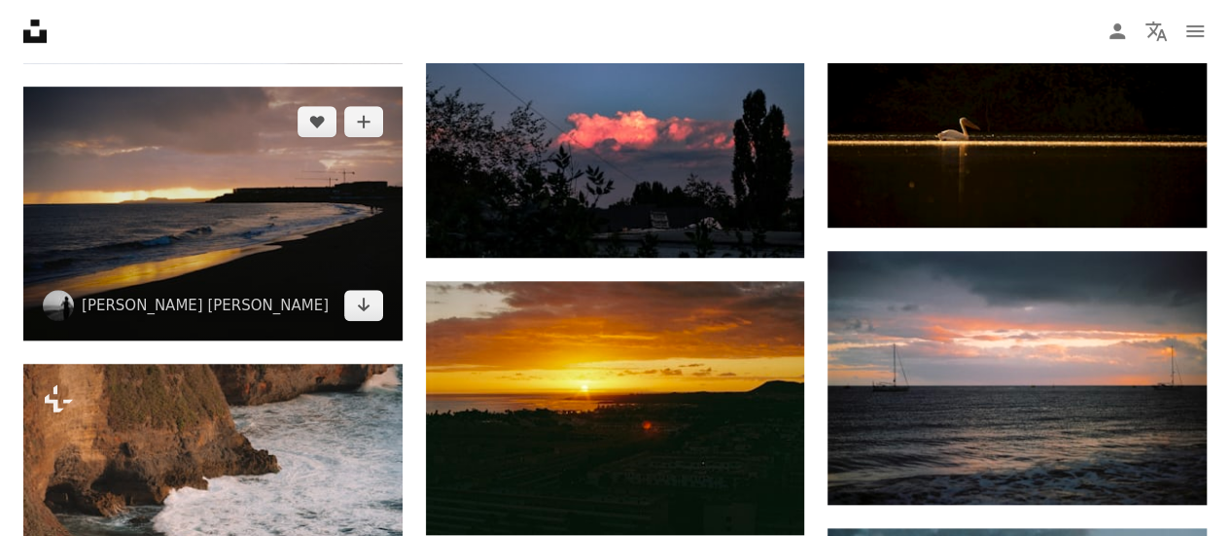
click at [233, 228] on img at bounding box center [212, 214] width 379 height 254
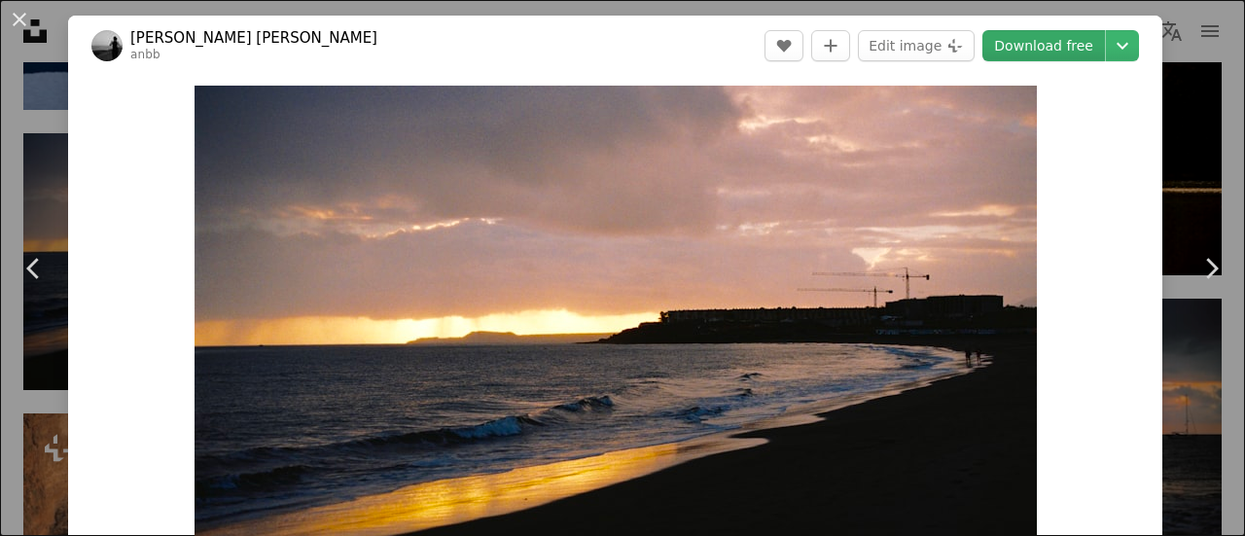
click at [1036, 42] on link "Download free" at bounding box center [1043, 45] width 123 height 31
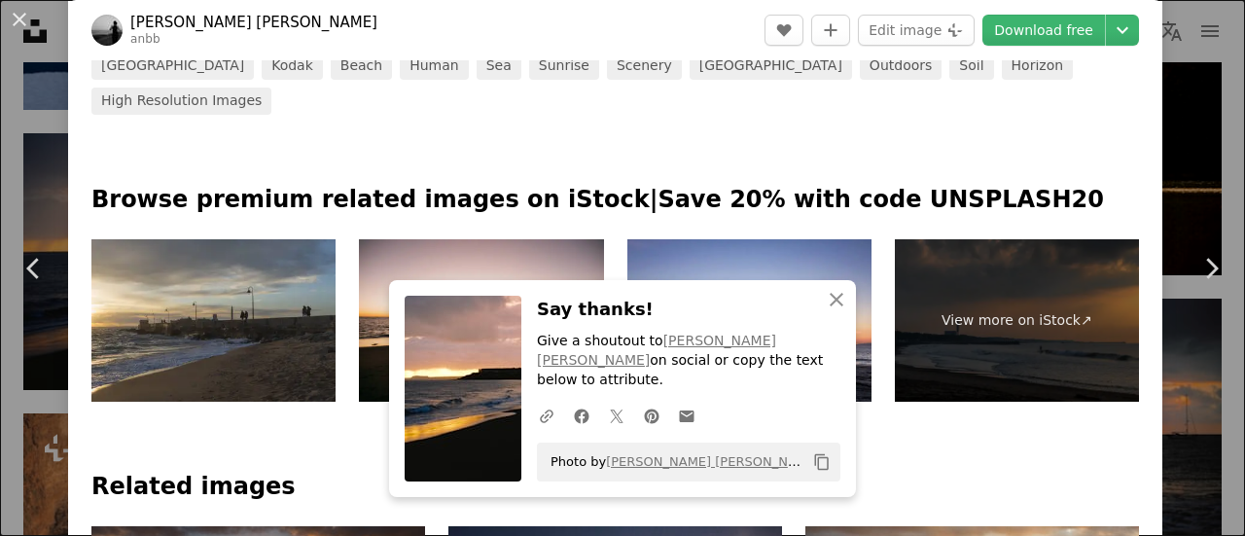
scroll to position [855, 0]
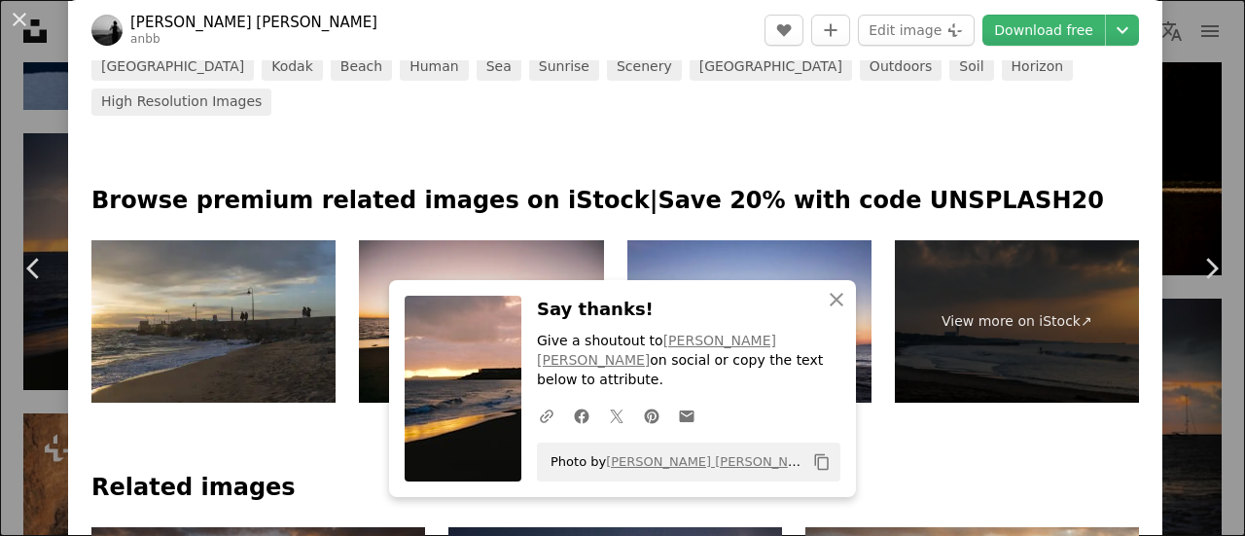
click at [720, 186] on p "Browse premium related images on iStock | Save 20% with code UNSPLASH20" at bounding box center [615, 201] width 1048 height 31
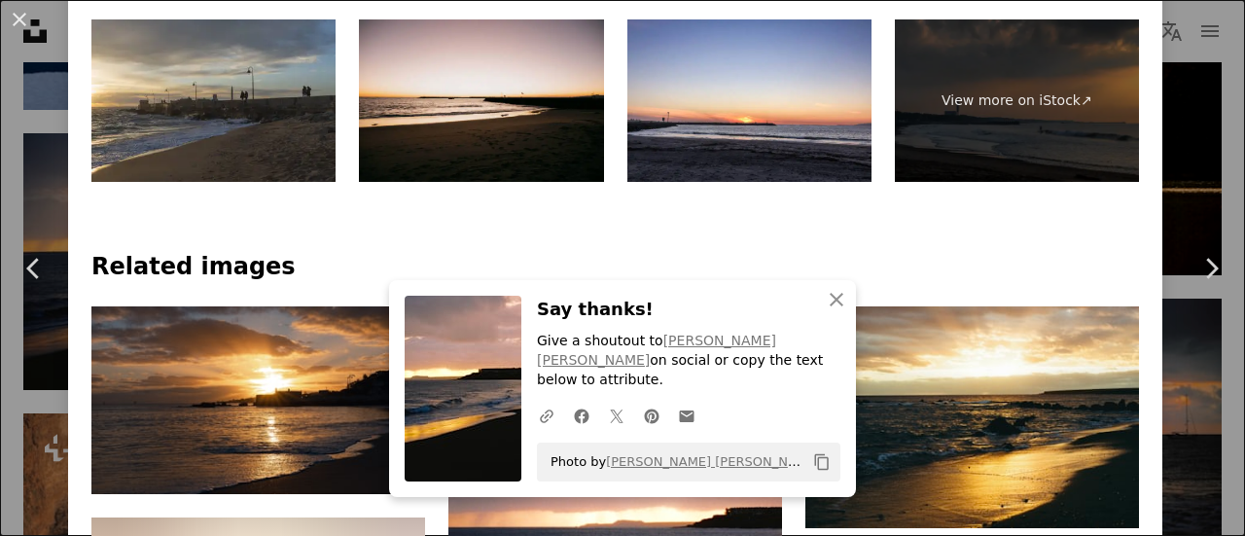
scroll to position [1355, 0]
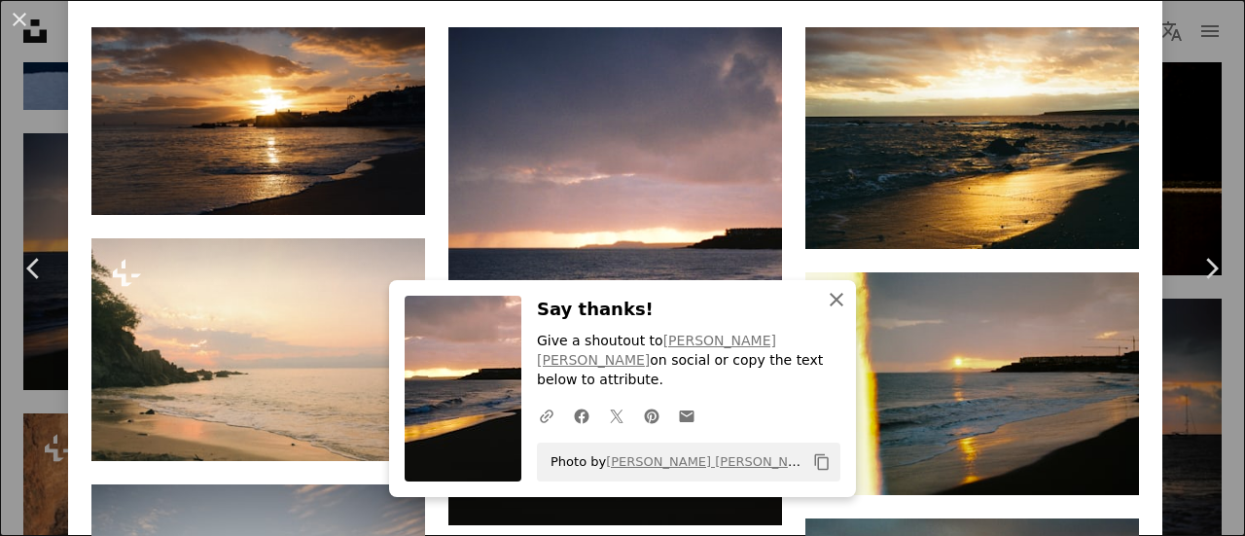
click at [825, 311] on icon "An X shape" at bounding box center [836, 299] width 23 height 23
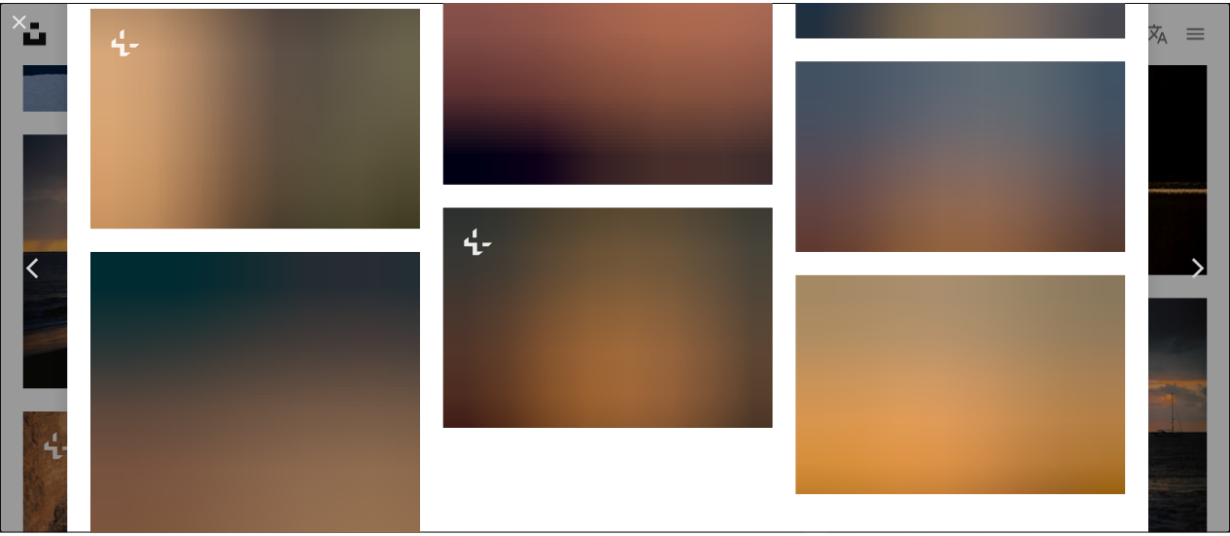
scroll to position [4531, 0]
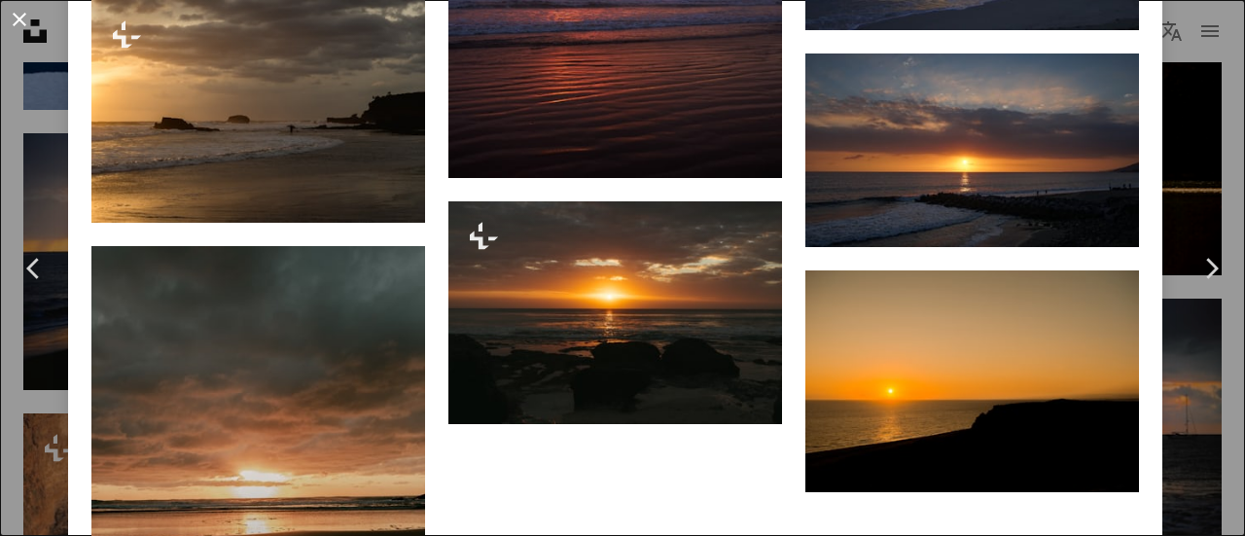
click at [31, 8] on button "An X shape" at bounding box center [19, 19] width 23 height 23
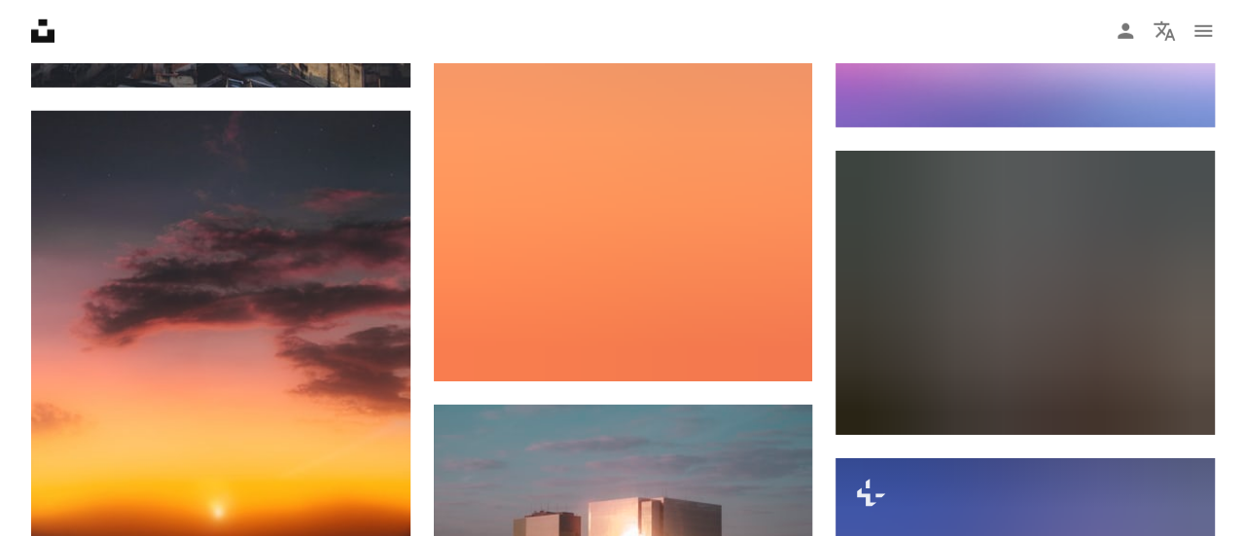
scroll to position [10305, 0]
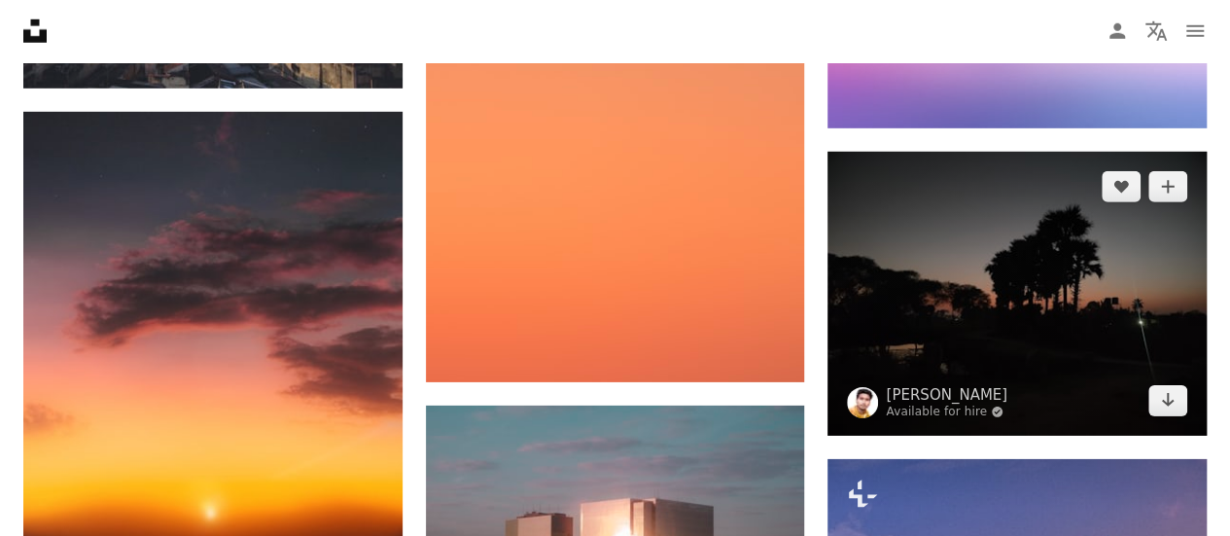
click at [938, 301] on img at bounding box center [1017, 294] width 379 height 284
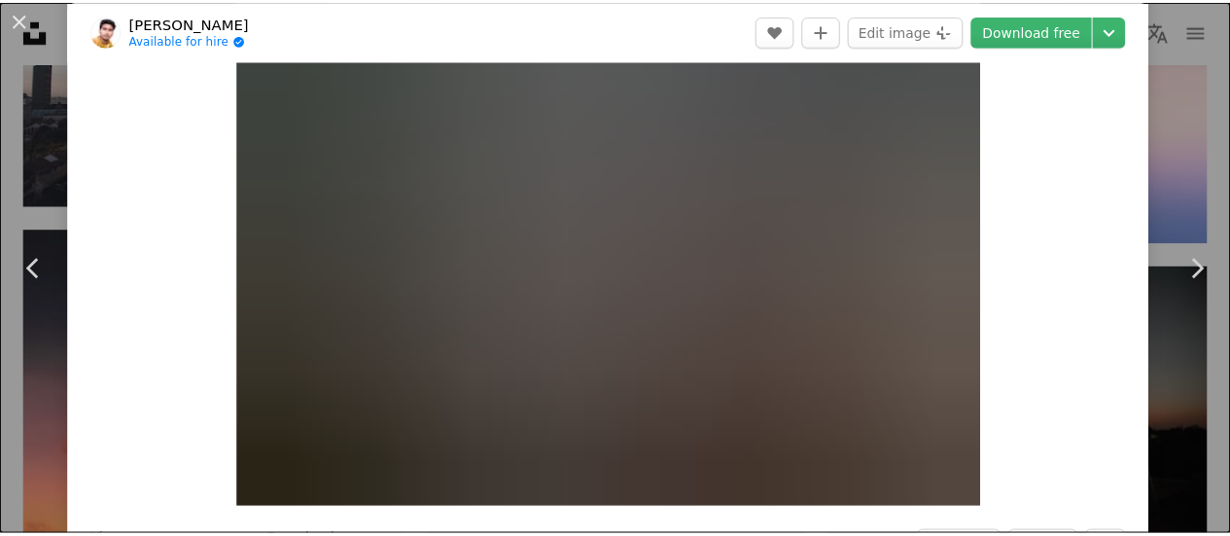
scroll to position [144, 0]
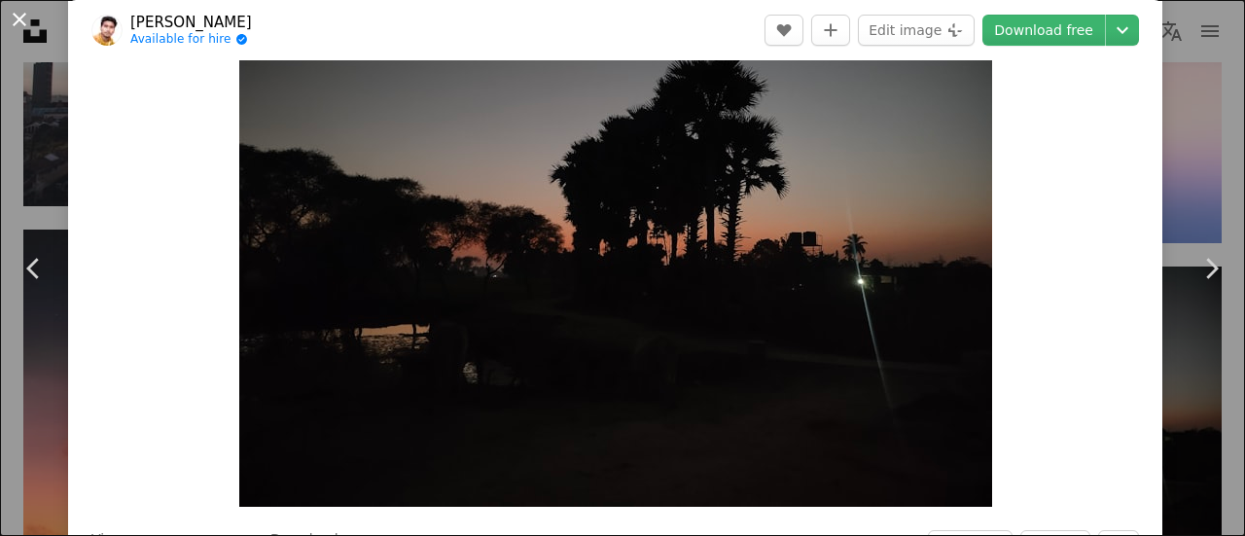
click at [12, 18] on button "An X shape" at bounding box center [19, 19] width 23 height 23
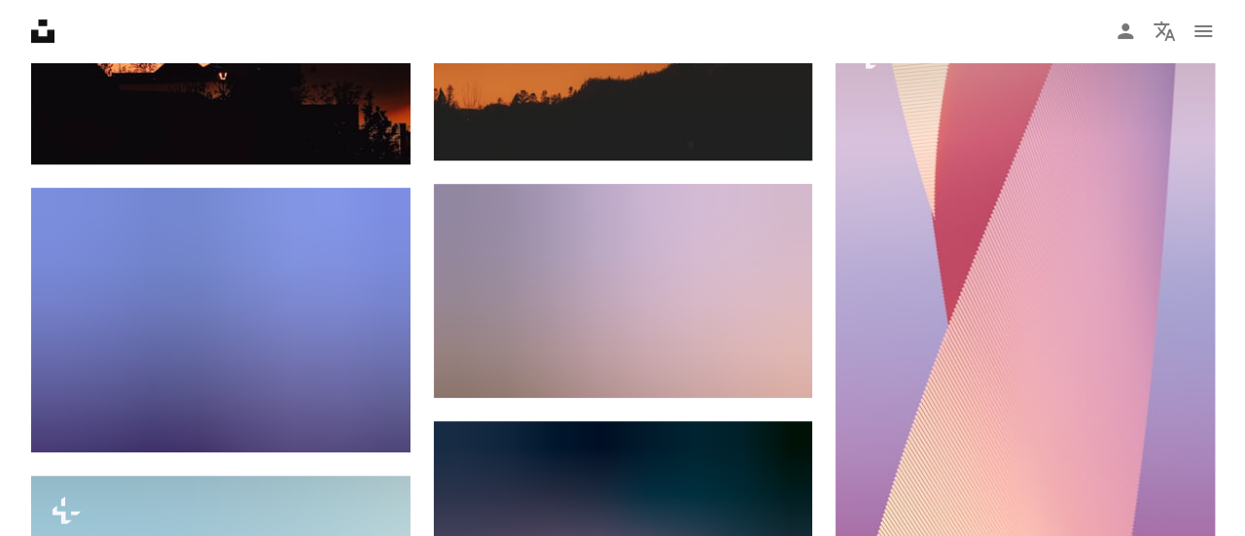
scroll to position [22522, 0]
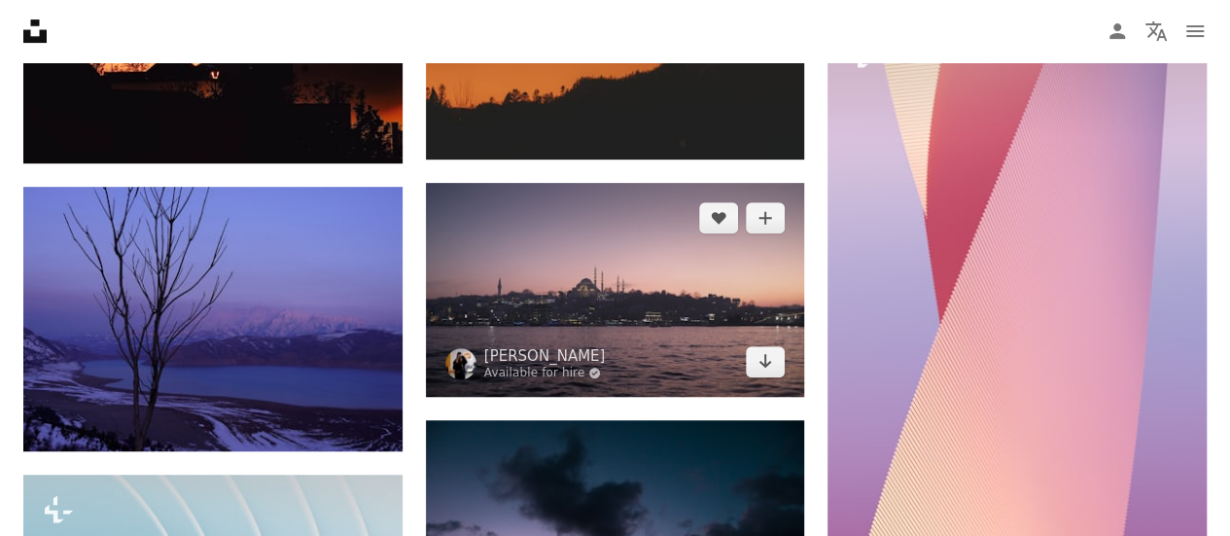
click at [704, 325] on img at bounding box center [615, 289] width 379 height 213
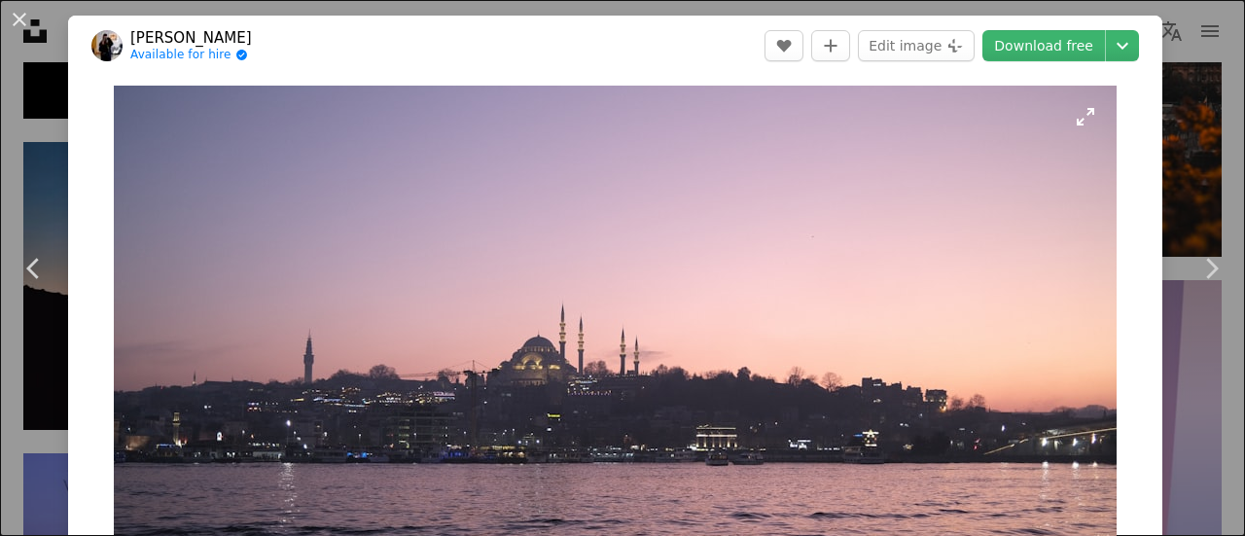
click at [704, 325] on img "Zoom in on this image" at bounding box center [615, 368] width 1003 height 564
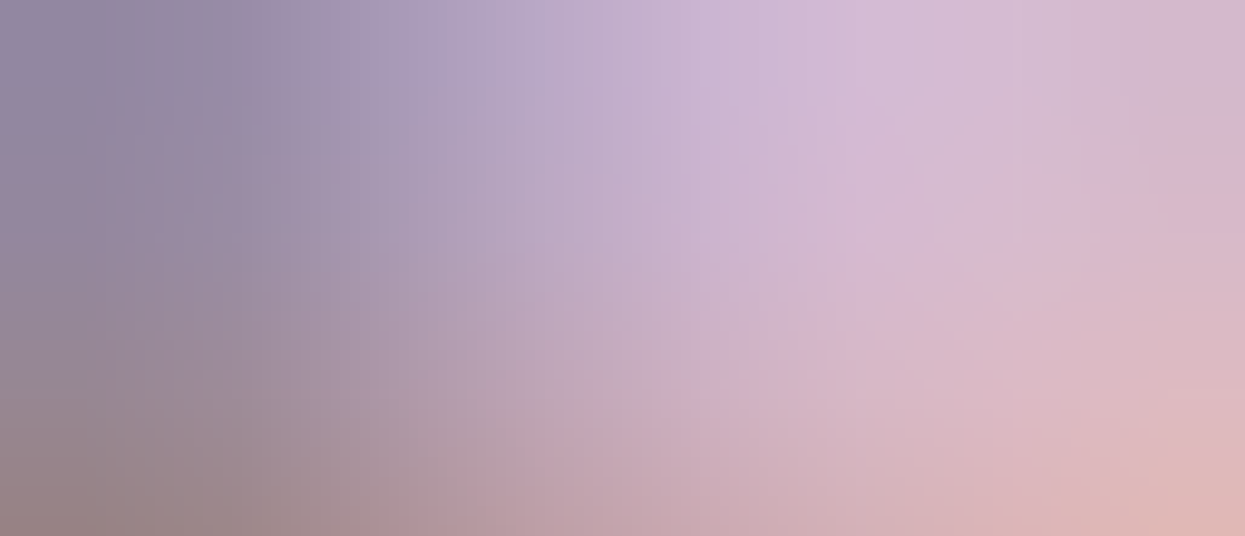
scroll to position [74, 0]
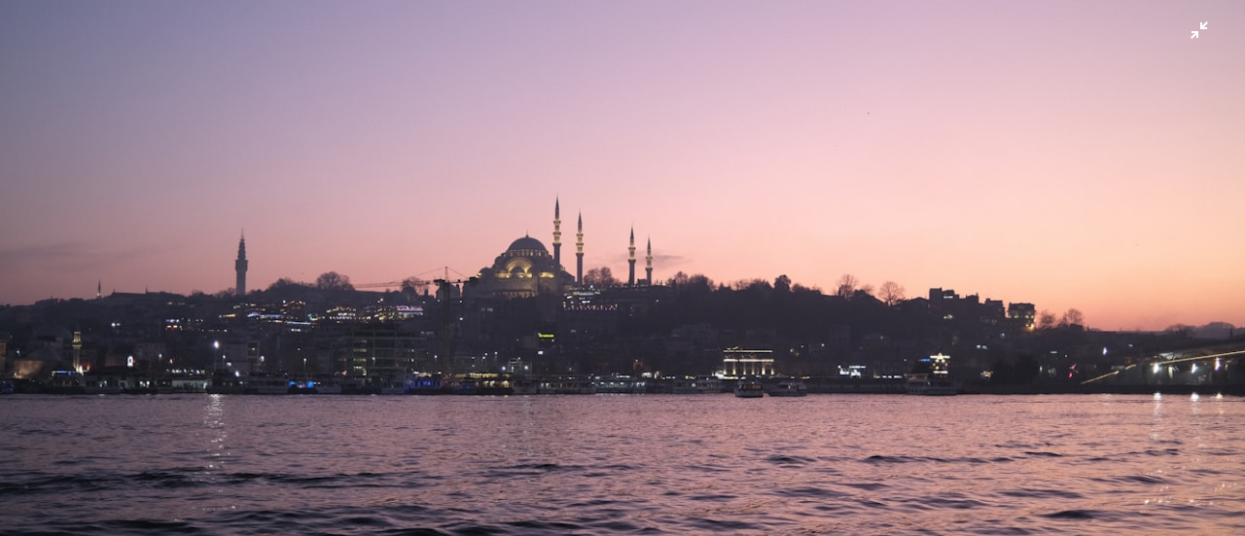
click at [704, 325] on img "Zoom out on this image" at bounding box center [622, 275] width 1247 height 701
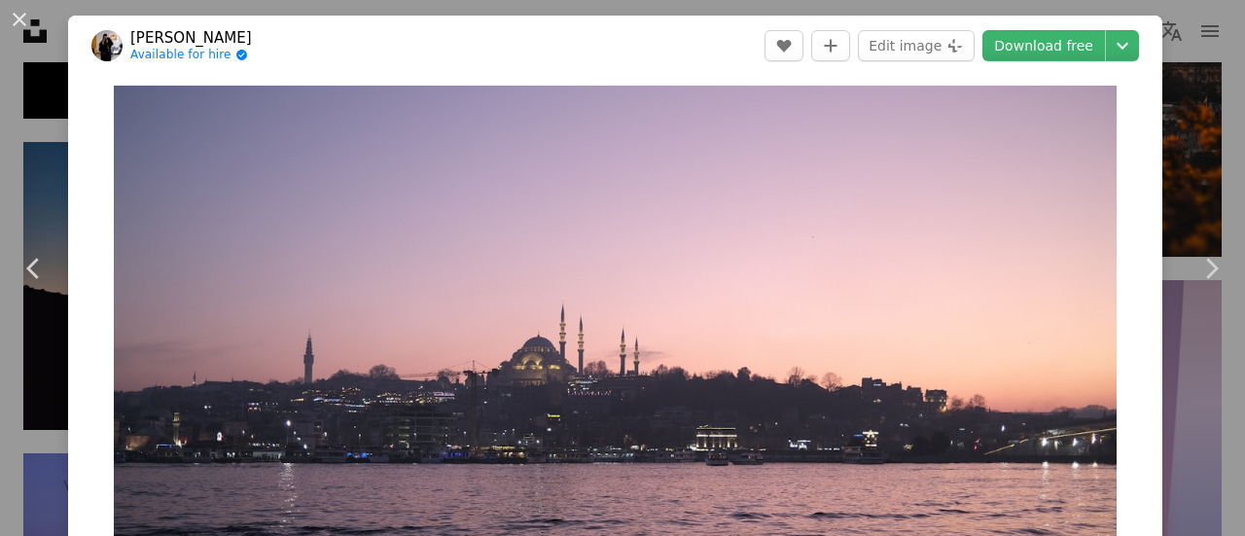
scroll to position [86, 0]
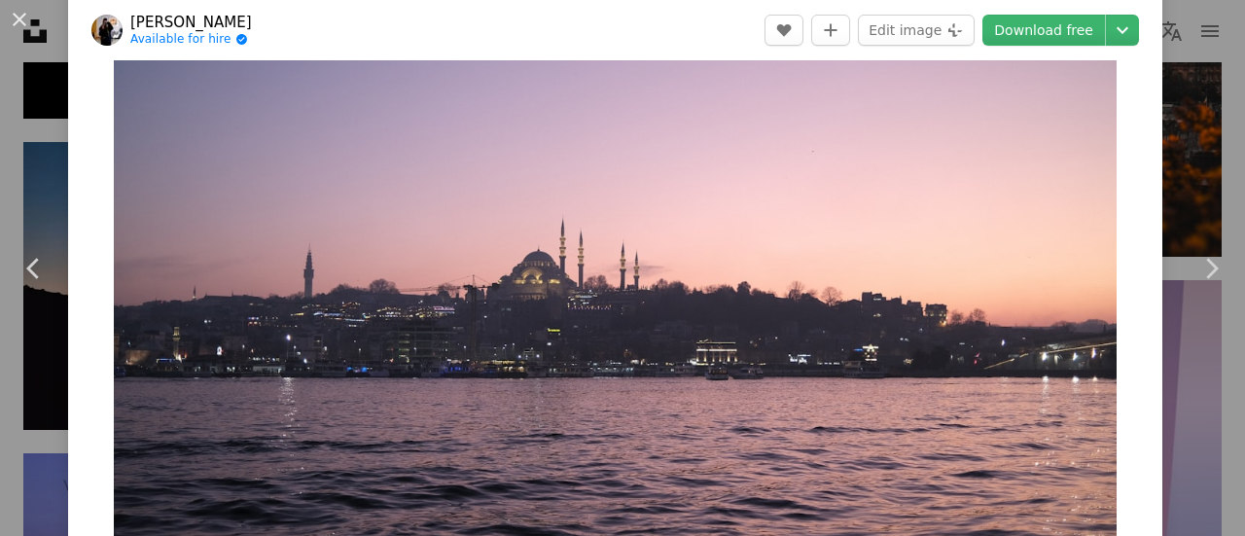
click at [704, 325] on img "Zoom in on this image" at bounding box center [615, 282] width 1003 height 564
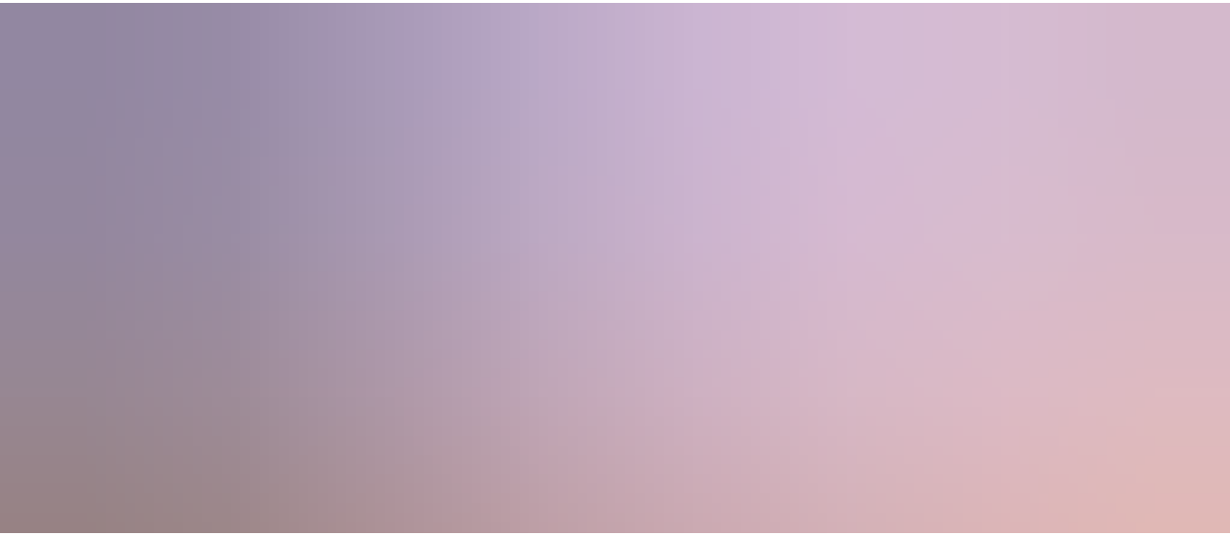
scroll to position [74, 0]
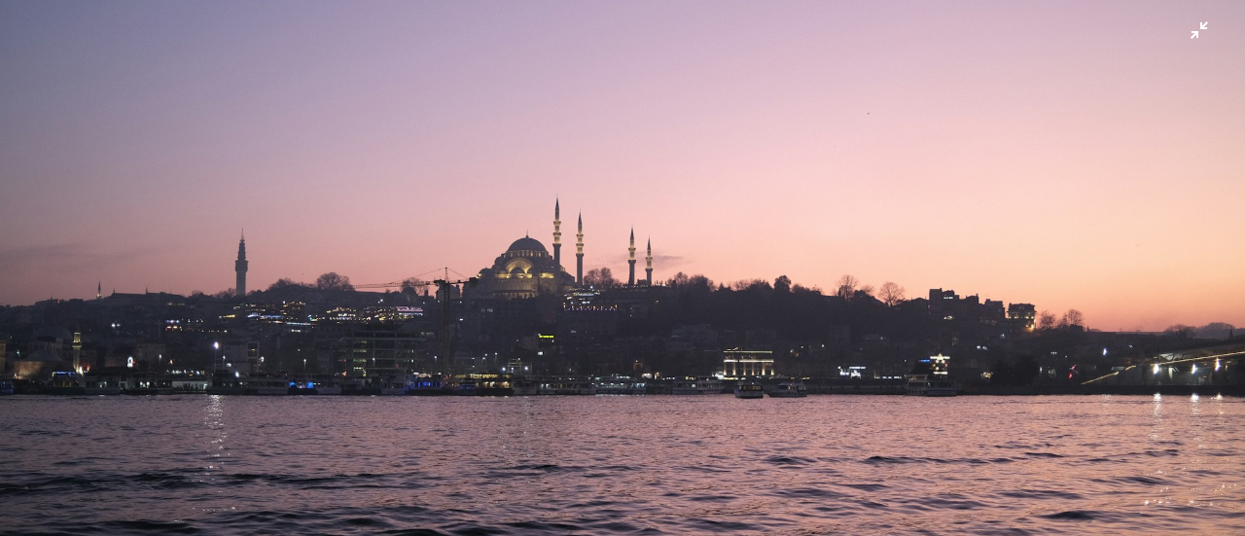
click at [704, 325] on img "Zoom out on this image" at bounding box center [622, 276] width 1247 height 702
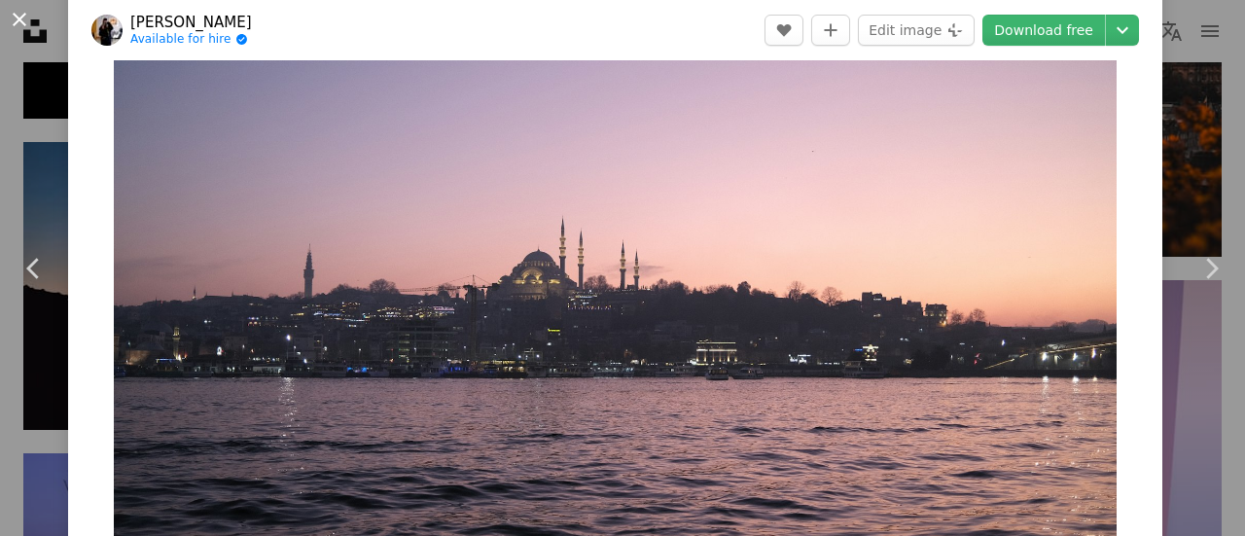
click at [21, 22] on button "An X shape" at bounding box center [19, 19] width 23 height 23
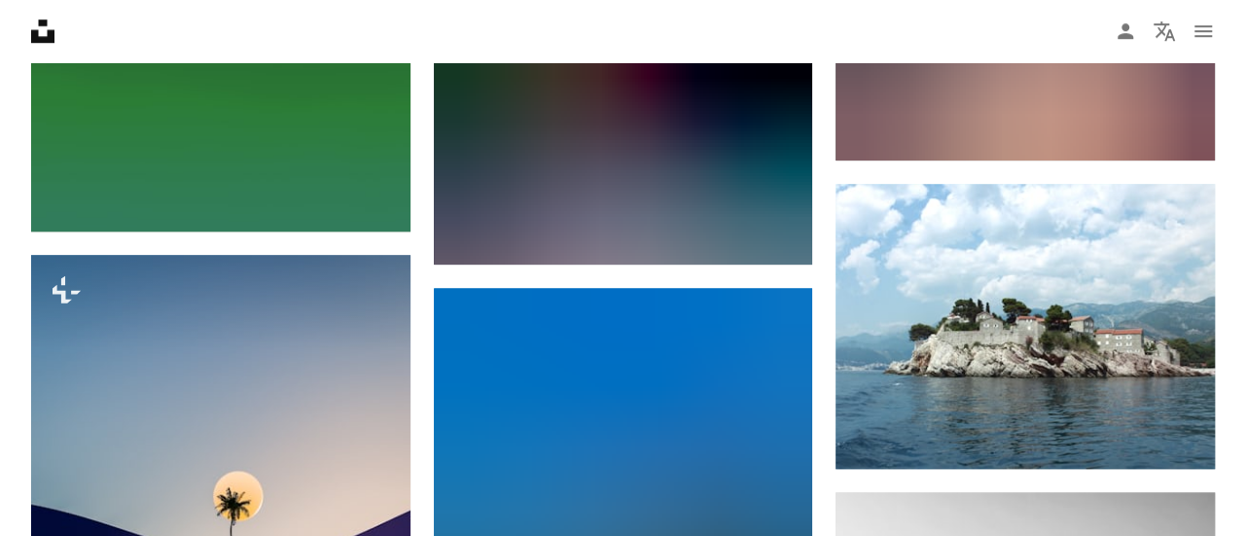
scroll to position [30116, 0]
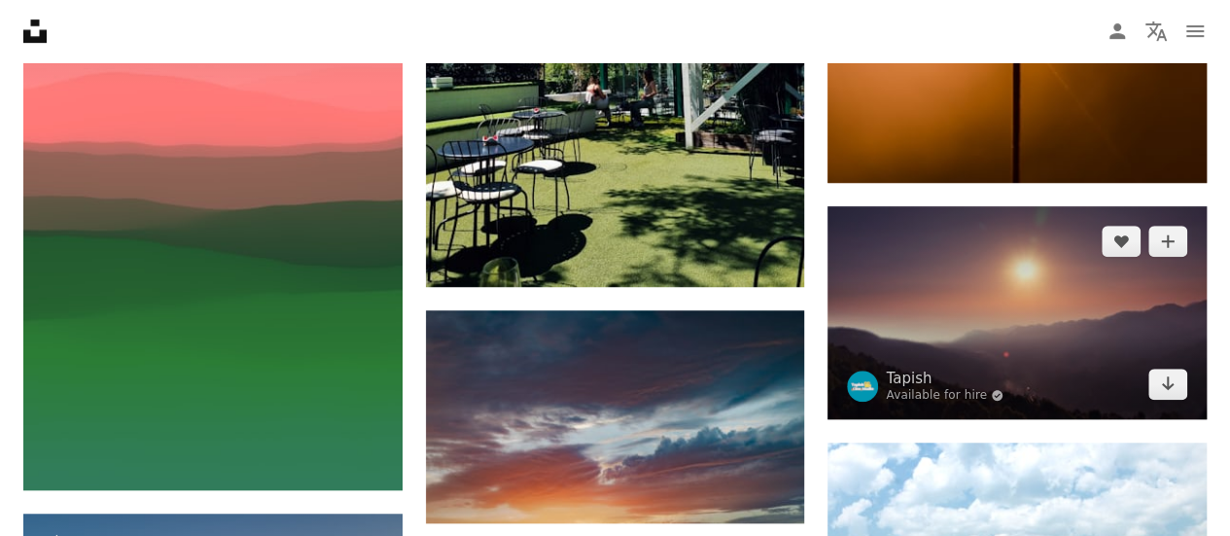
click at [959, 311] on img at bounding box center [1017, 312] width 379 height 213
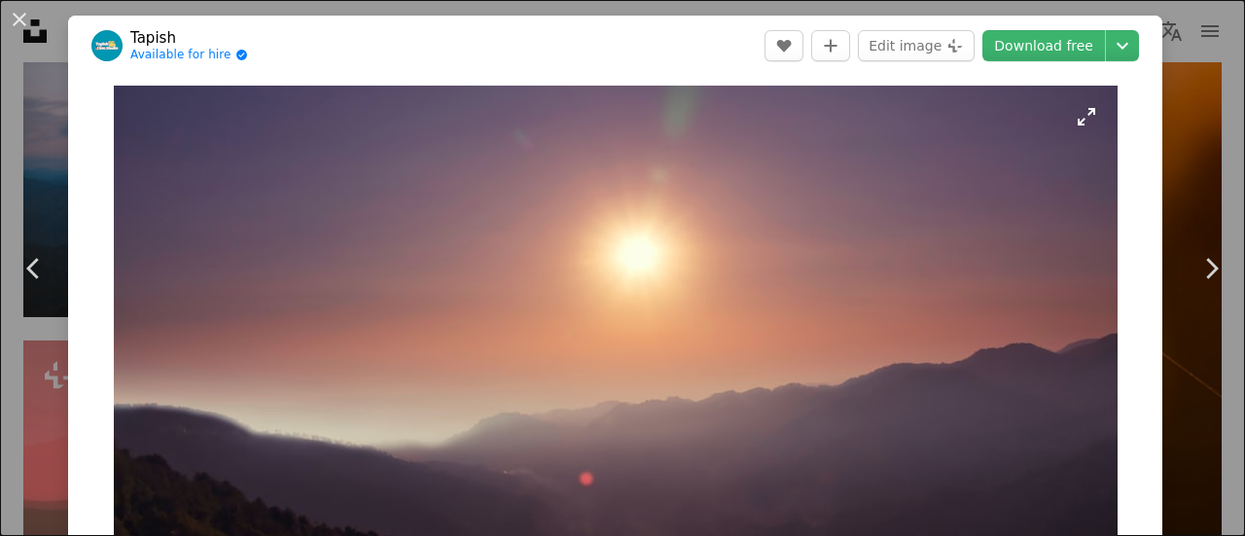
click at [959, 311] on img "Zoom in on this image" at bounding box center [616, 368] width 1004 height 565
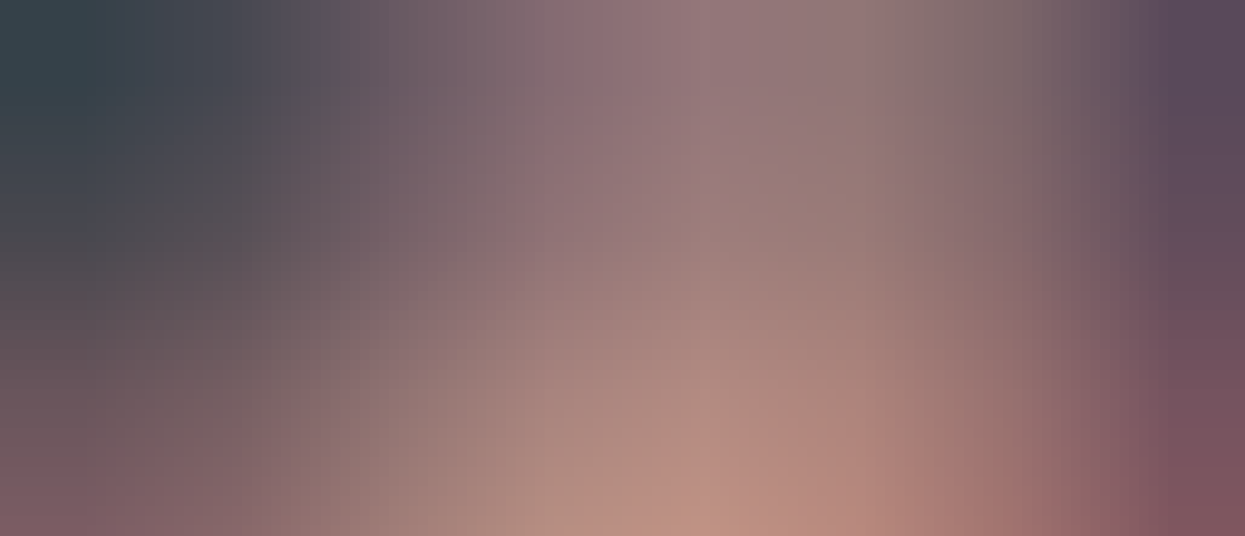
scroll to position [74, 0]
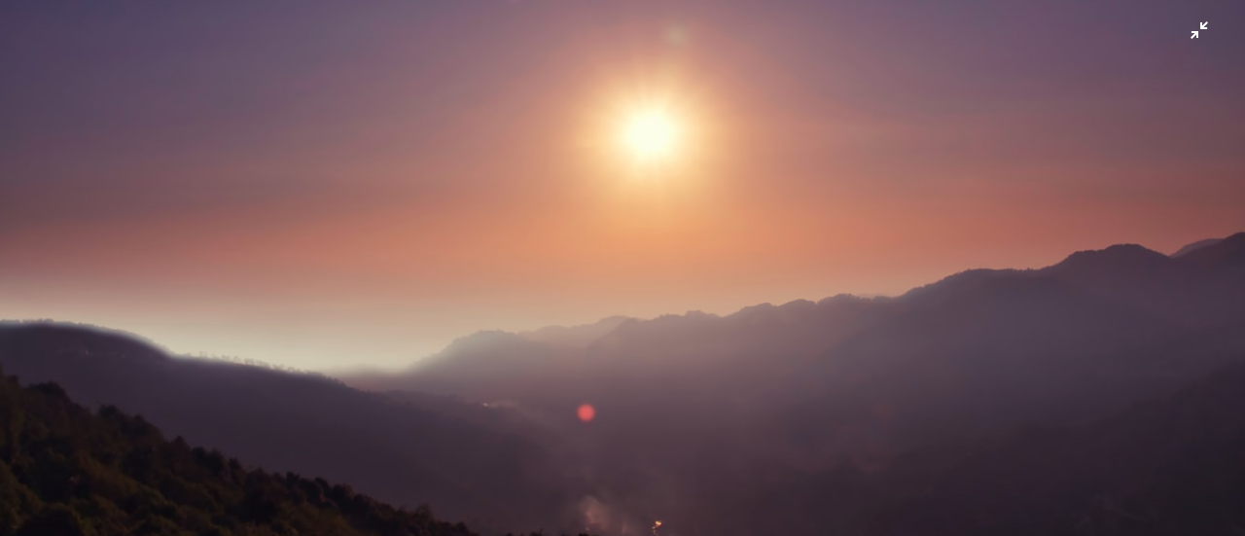
click at [936, 274] on img "Zoom out on this image" at bounding box center [622, 275] width 1247 height 701
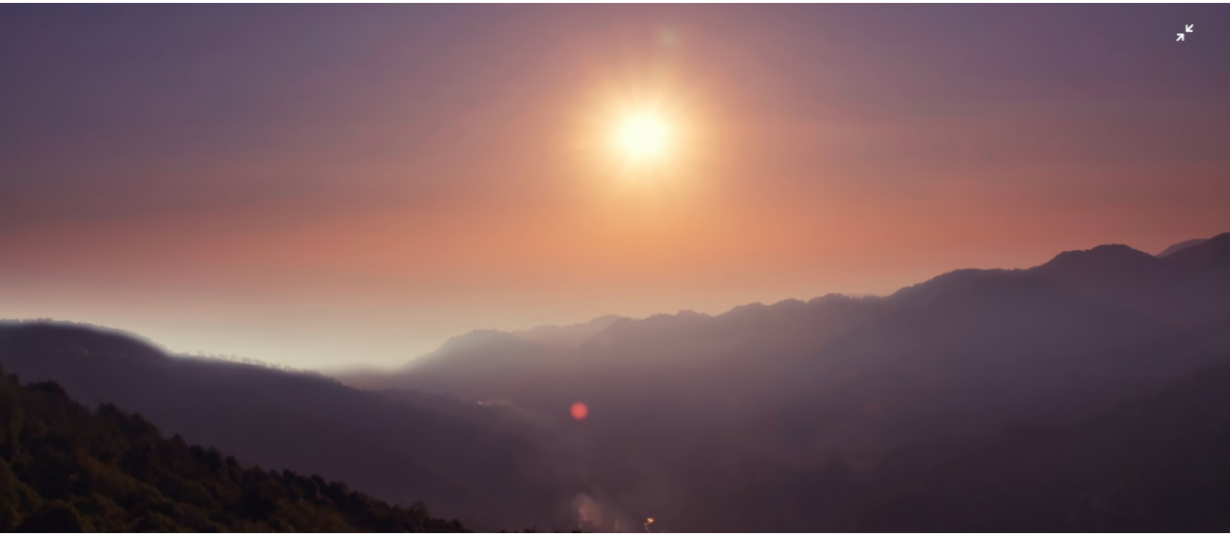
scroll to position [86, 0]
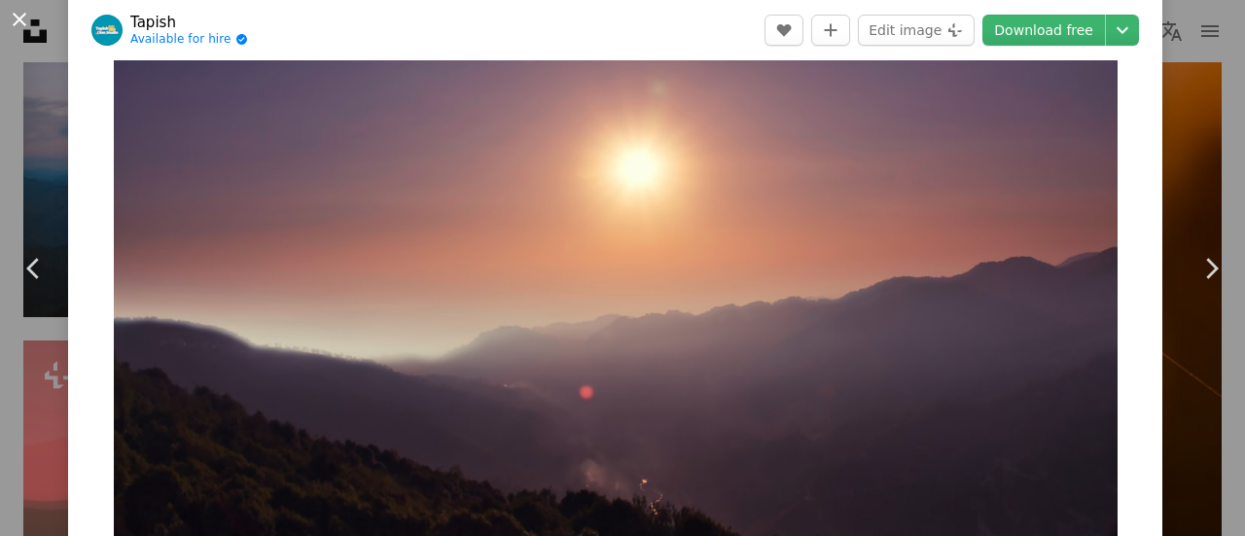
click at [23, 8] on button "An X shape" at bounding box center [19, 19] width 23 height 23
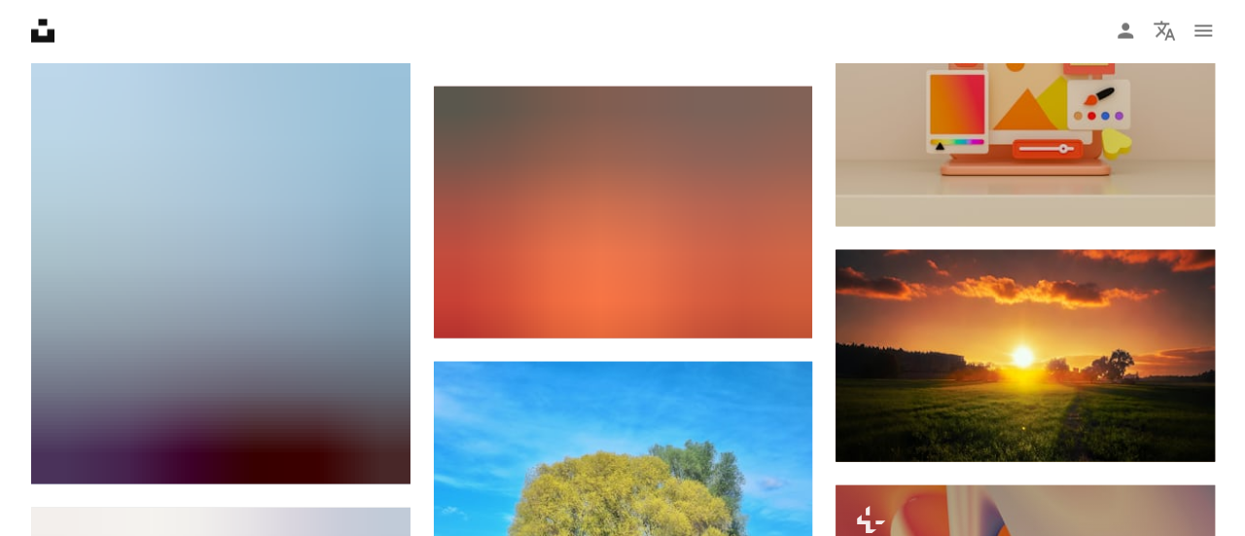
scroll to position [35299, 0]
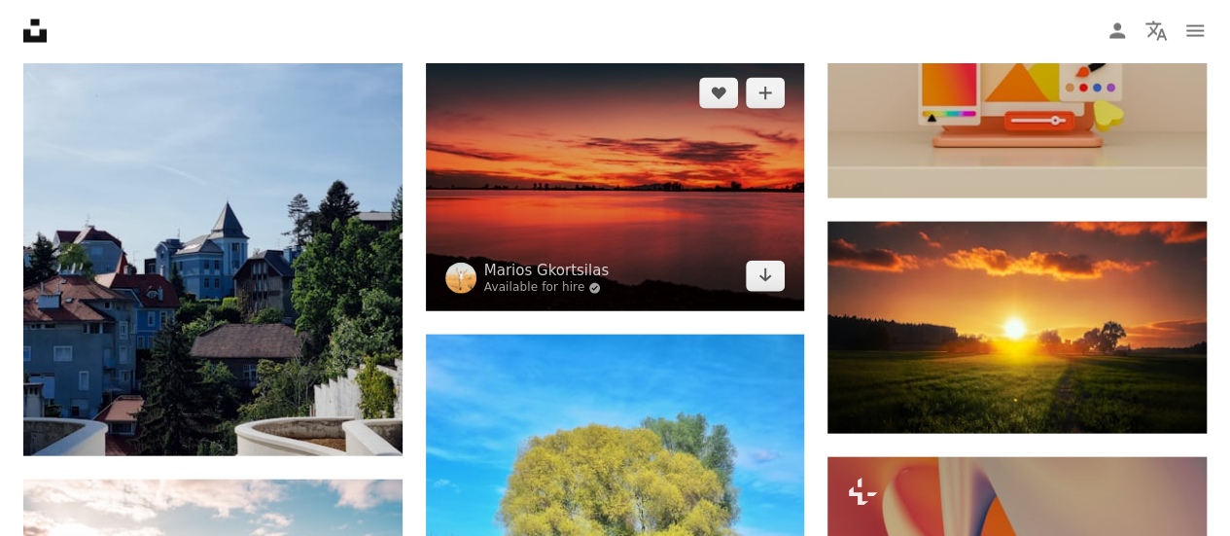
click at [588, 211] on img at bounding box center [615, 184] width 379 height 253
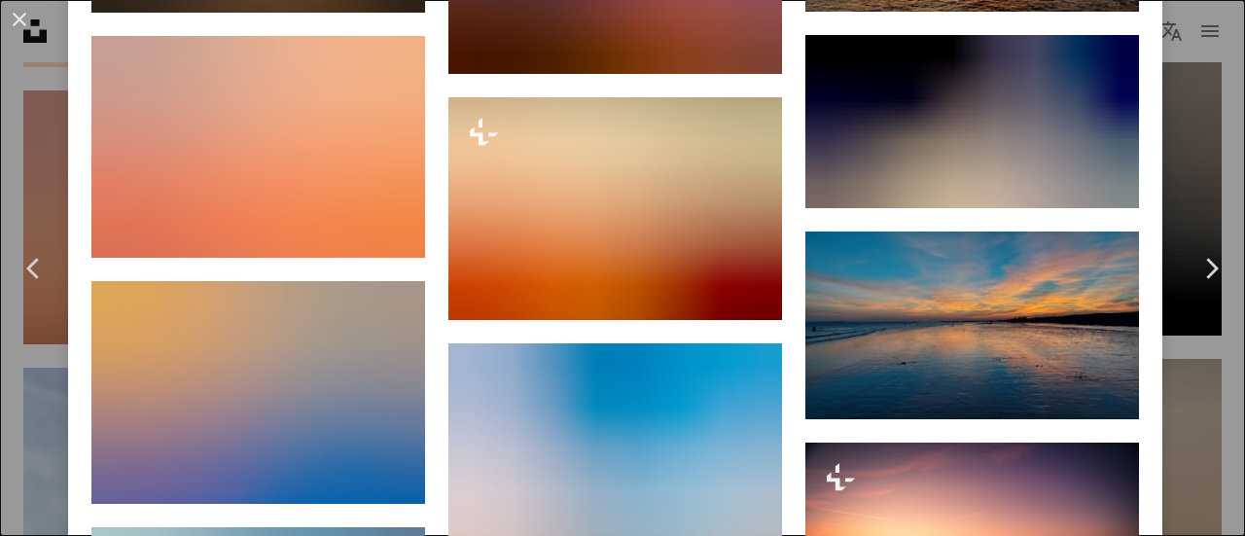
scroll to position [2189, 0]
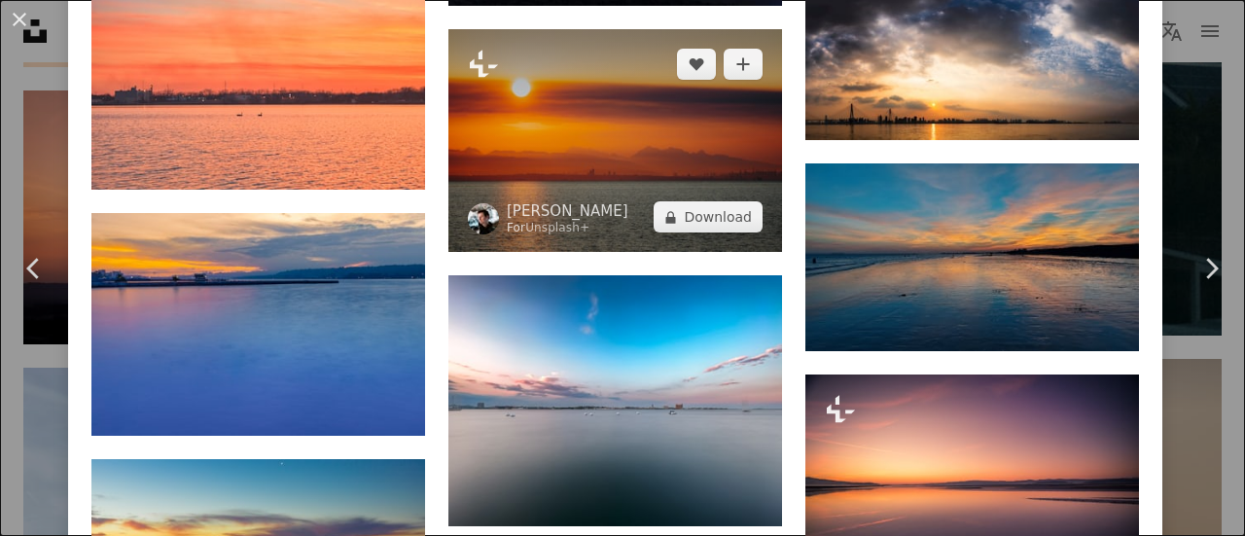
click at [599, 148] on img at bounding box center [615, 140] width 334 height 223
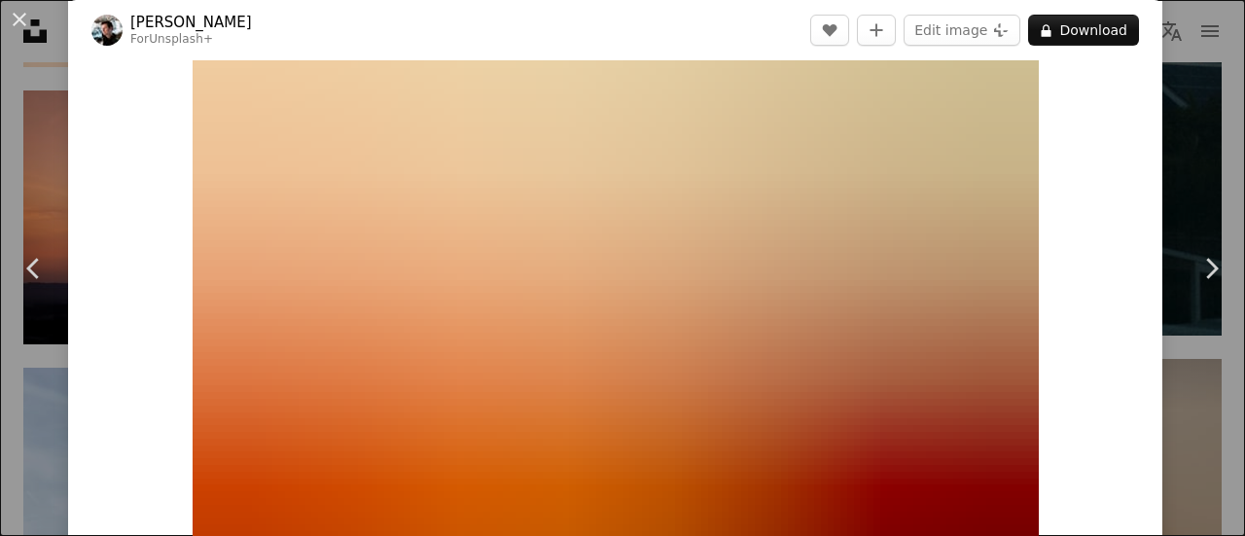
scroll to position [54, 0]
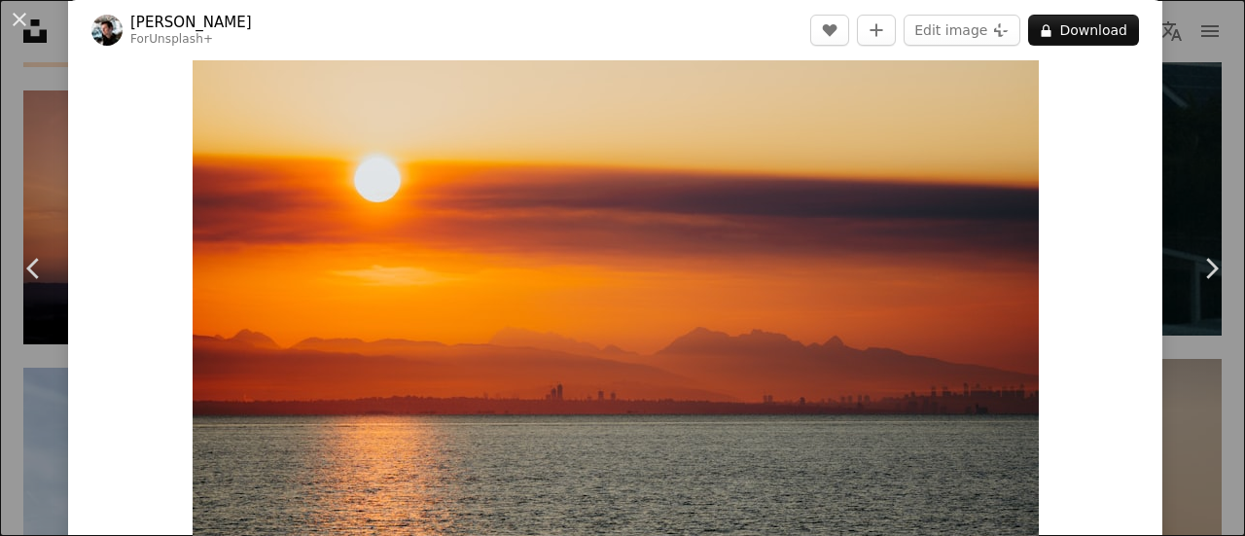
click at [599, 148] on img "Zoom in on this image" at bounding box center [616, 313] width 846 height 564
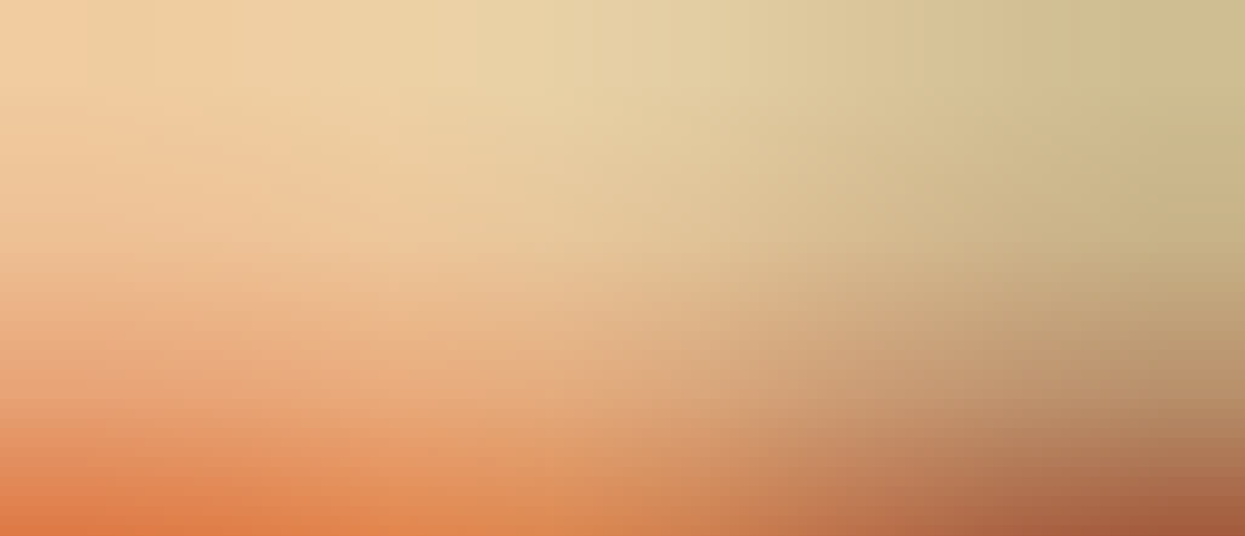
scroll to position [137, 0]
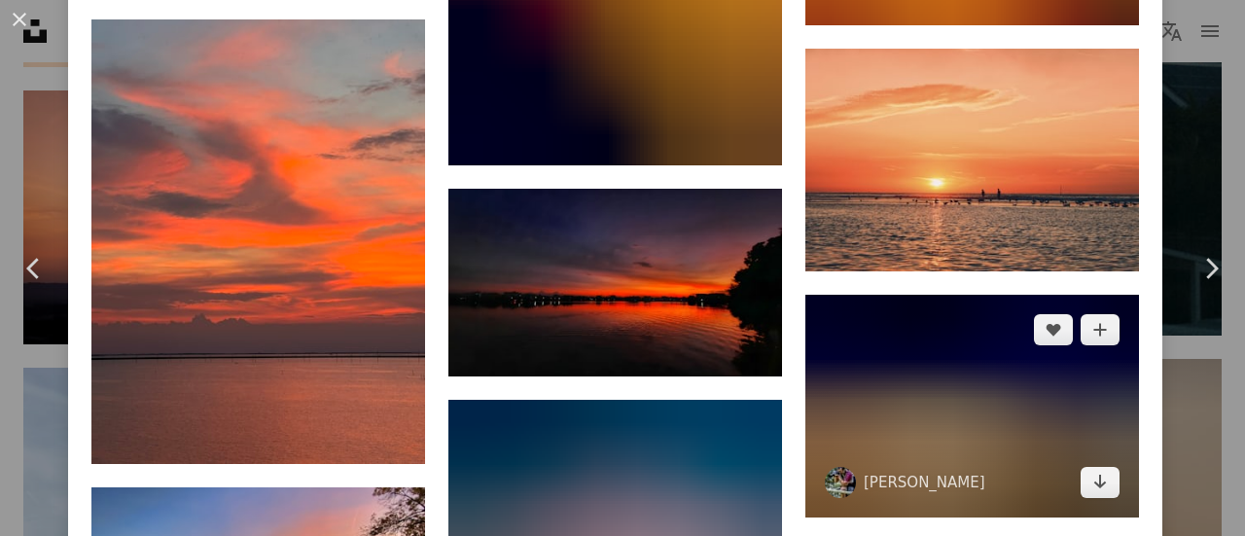
scroll to position [4594, 0]
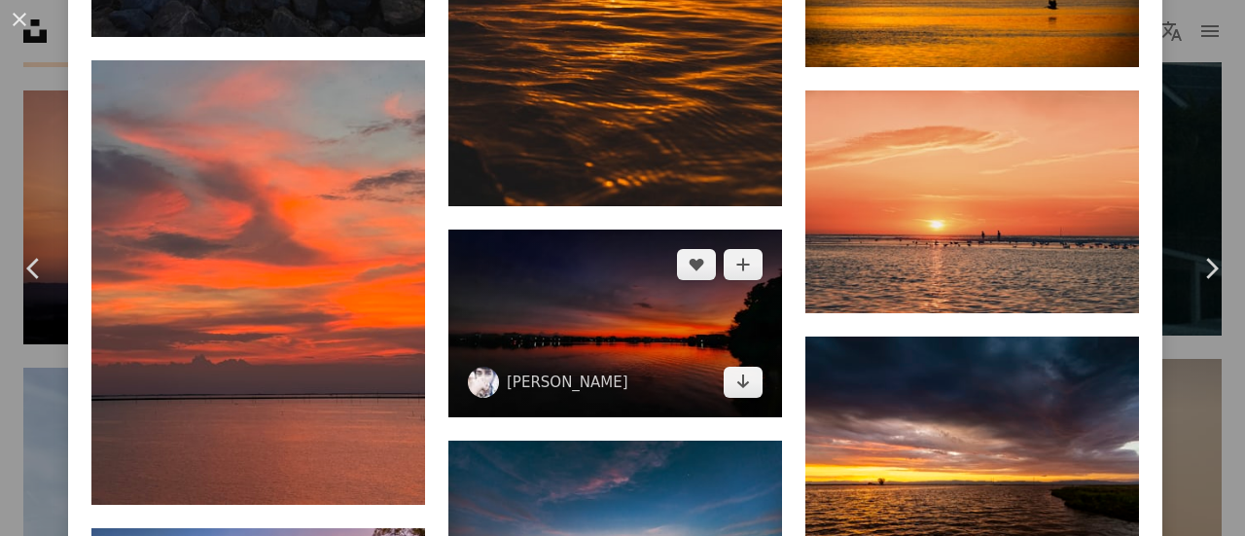
click at [650, 281] on img at bounding box center [615, 324] width 334 height 188
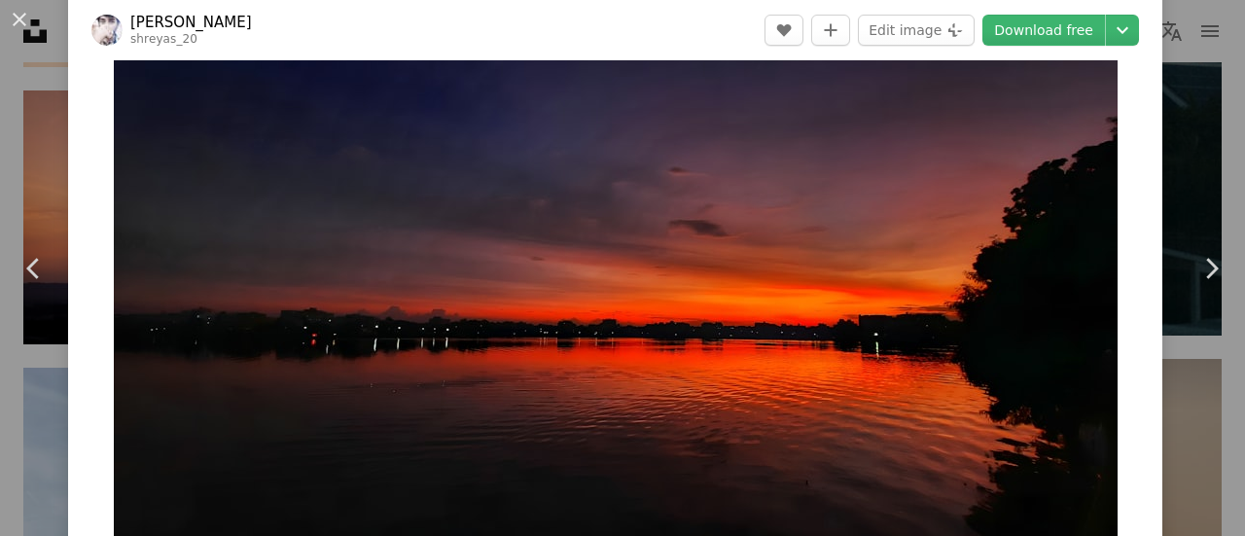
scroll to position [86, 0]
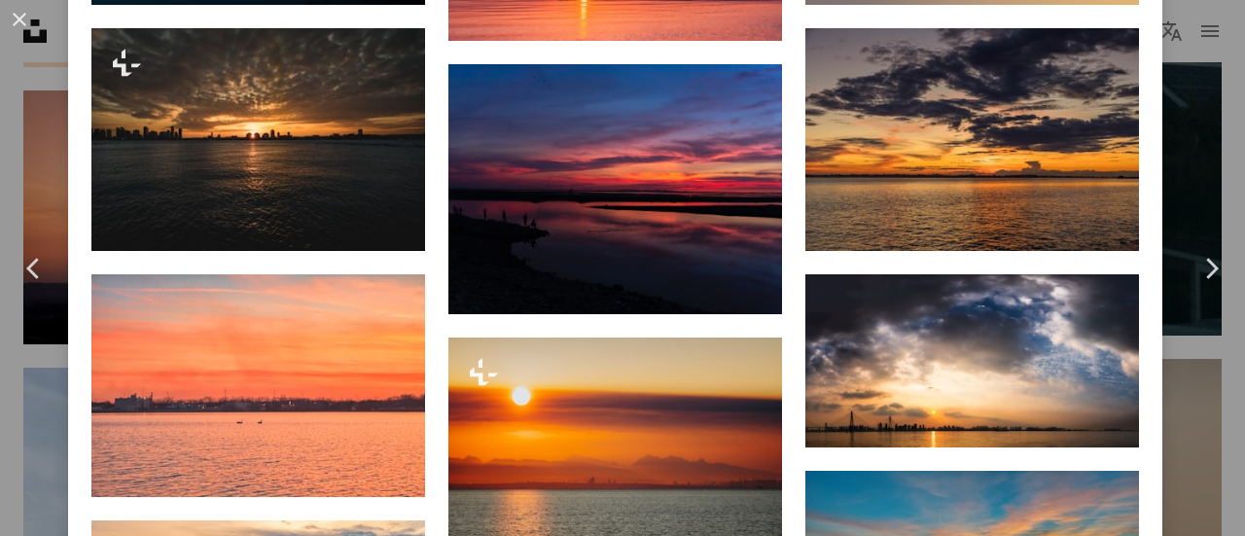
scroll to position [2300, 0]
